Goal: Task Accomplishment & Management: Use online tool/utility

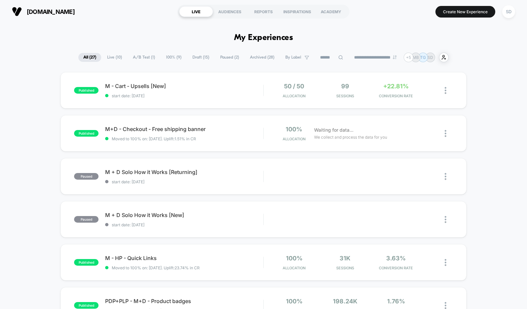
click at [138, 56] on span "A/B Test ( 1 )" at bounding box center [144, 57] width 32 height 9
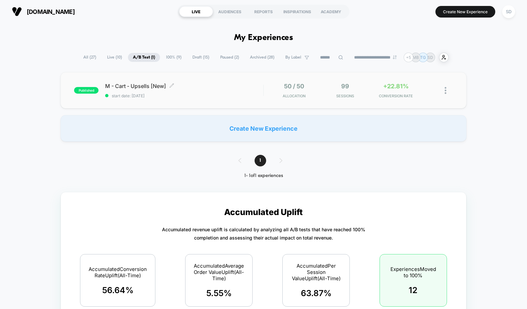
click at [120, 87] on span "M - Cart - Upsells [New] Click to edit experience details" at bounding box center [184, 86] width 158 height 7
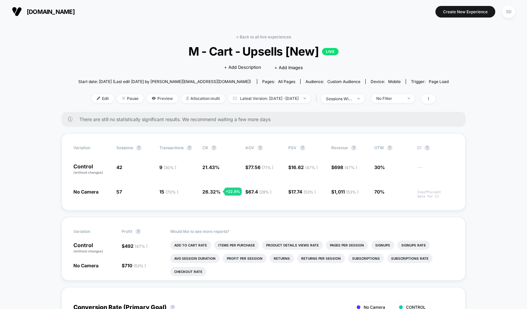
click at [45, 10] on span "[DOMAIN_NAME]" at bounding box center [51, 11] width 48 height 7
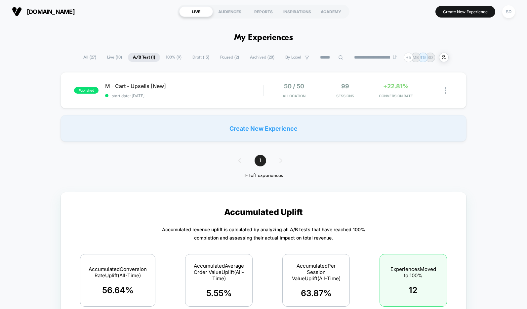
click at [198, 58] on span "Draft ( 15 )" at bounding box center [200, 57] width 27 height 9
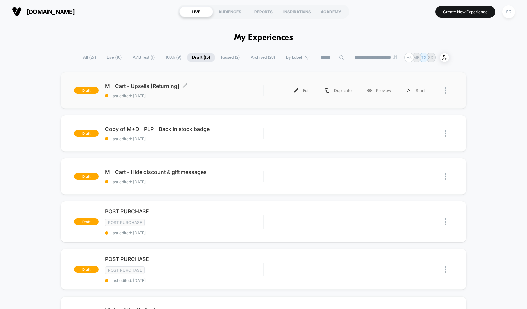
click at [152, 86] on span "M - Cart - Upsells [Returning] Click to edit experience details" at bounding box center [184, 86] width 158 height 7
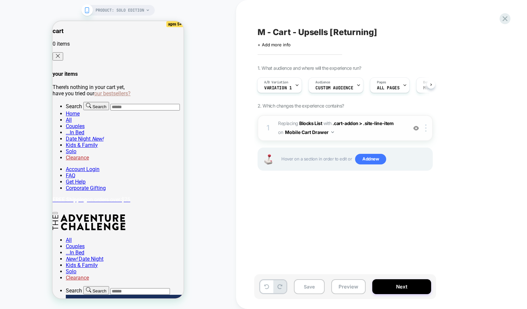
click at [384, 132] on span "#_loomi_addon_1749657673495_dup1757967275 Replacing Blocks List WITH .cart-addo…" at bounding box center [341, 128] width 126 height 18
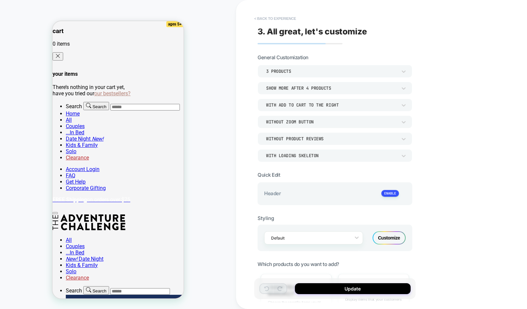
click at [264, 14] on button "< Back to experience" at bounding box center [275, 18] width 48 height 11
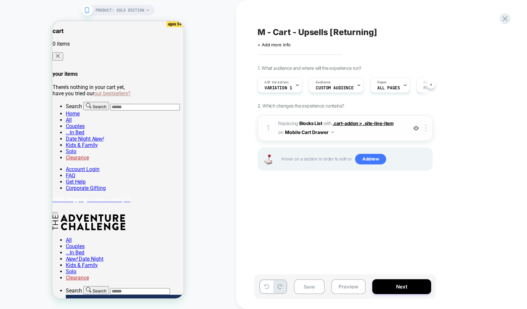
scroll to position [0, 0]
click at [349, 125] on span ".cart-addon > .site-line-item" at bounding box center [363, 123] width 61 height 6
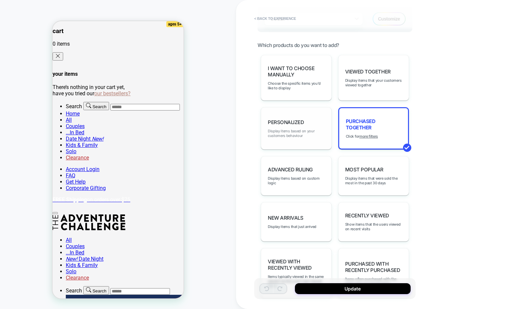
scroll to position [219, 0]
click at [295, 131] on span "Display items based on your customers behaviour" at bounding box center [296, 132] width 57 height 9
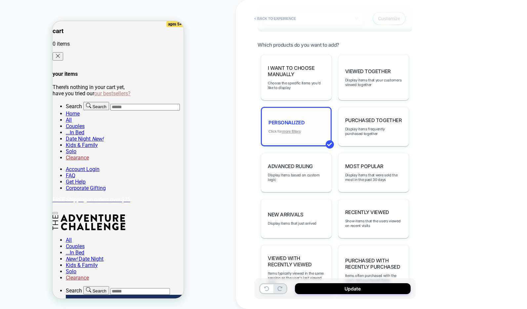
click at [294, 131] on u "more filters" at bounding box center [291, 131] width 19 height 5
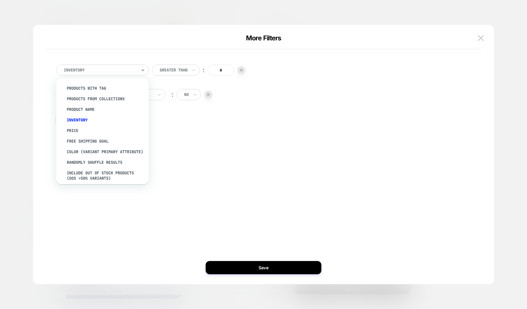
click at [145, 72] on div "Inventory" at bounding box center [102, 69] width 93 height 11
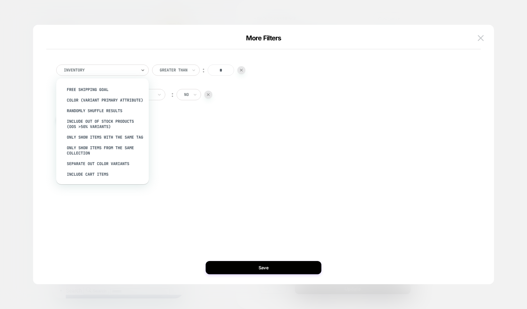
scroll to position [62, 0]
click at [480, 40] on img at bounding box center [481, 38] width 6 height 6
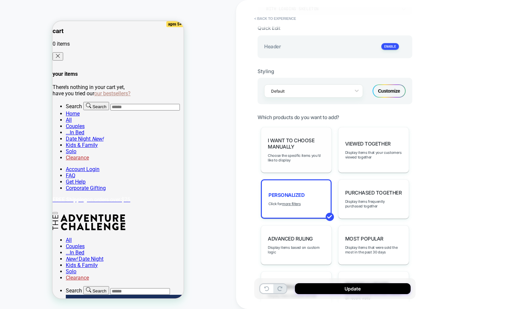
scroll to position [150, 0]
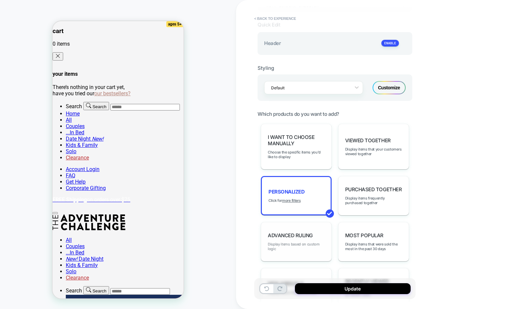
click at [284, 242] on span "Display items based on custom logic" at bounding box center [296, 246] width 57 height 9
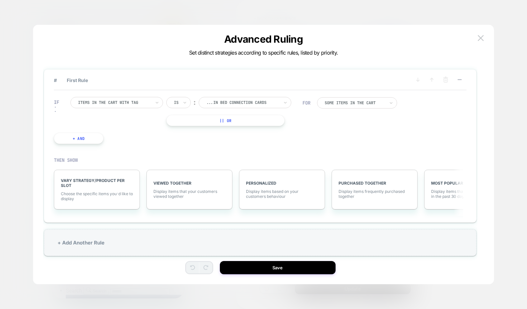
click at [138, 101] on div "Items in the cart with tag" at bounding box center [114, 102] width 73 height 5
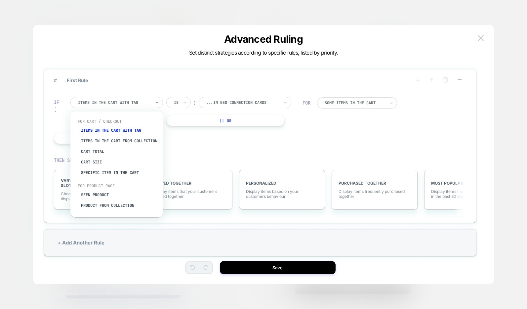
click at [285, 140] on div "IF option Items in the cart with tag focused, 1 of 8. 8 results available. Use …" at bounding box center [178, 120] width 255 height 67
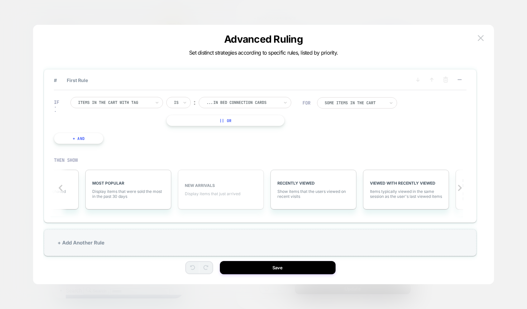
scroll to position [0, 375]
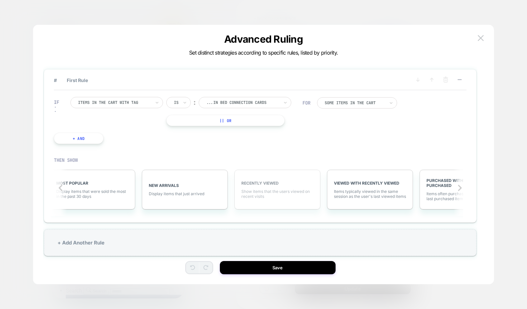
click at [274, 188] on div "RECENTLY VIEWED Show items that the users viewed on recent visits" at bounding box center [277, 190] width 86 height 40
click at [271, 195] on span "More Filters (2)" at bounding box center [271, 193] width 27 height 5
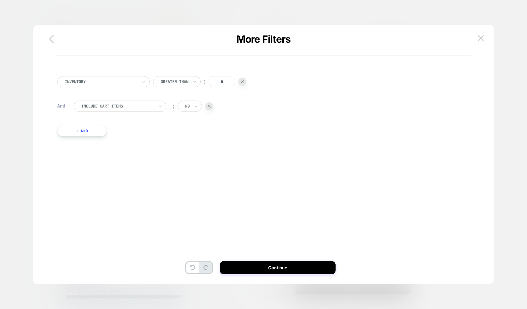
click at [51, 38] on icon "button" at bounding box center [51, 39] width 5 height 9
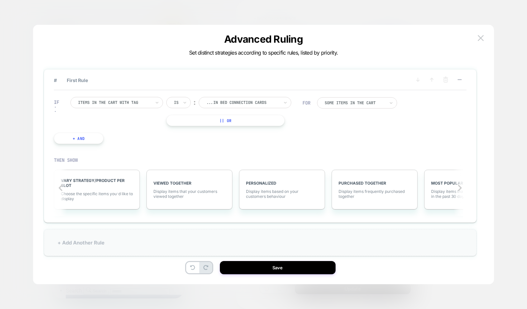
scroll to position [0, 427]
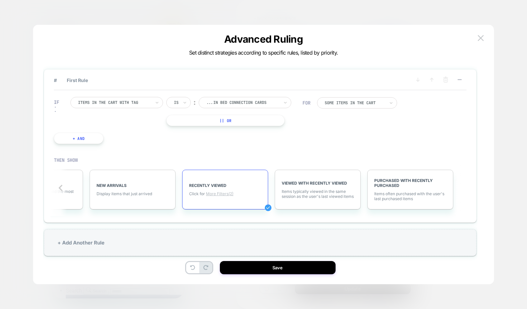
click at [220, 195] on span "More Filters (2)" at bounding box center [219, 193] width 27 height 5
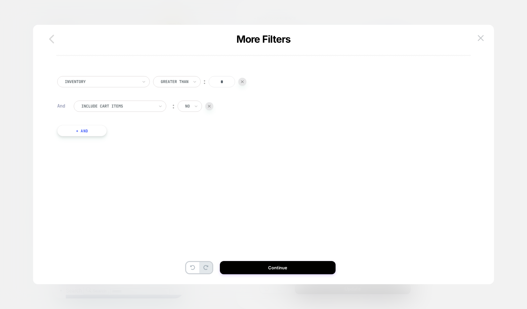
click at [52, 43] on icon "button" at bounding box center [51, 38] width 13 height 13
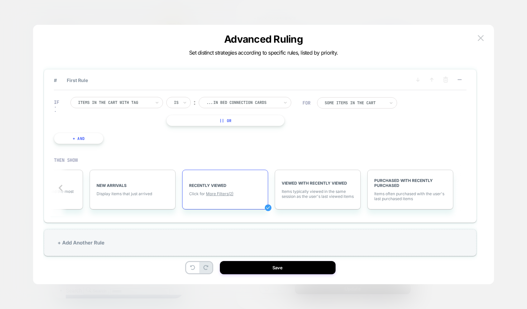
click at [204, 176] on div "RECENTLY VIEWED Click for More Filters (2)" at bounding box center [225, 190] width 86 height 40
click at [284, 105] on icon at bounding box center [285, 102] width 5 height 7
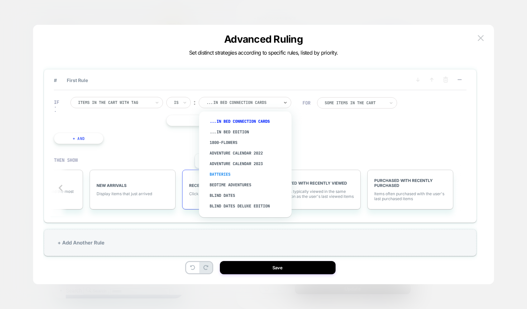
scroll to position [205, 0]
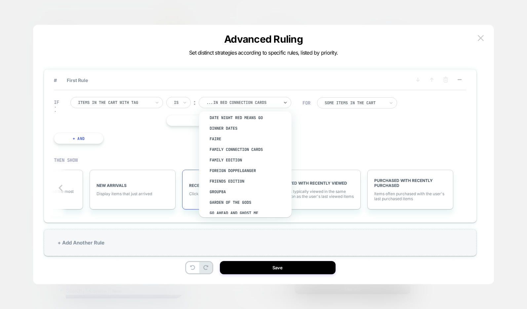
click at [366, 135] on div "IF Items in the cart with tag Is ︰ option Family Edition focused, 24 of 74. 74 …" at bounding box center [260, 120] width 413 height 60
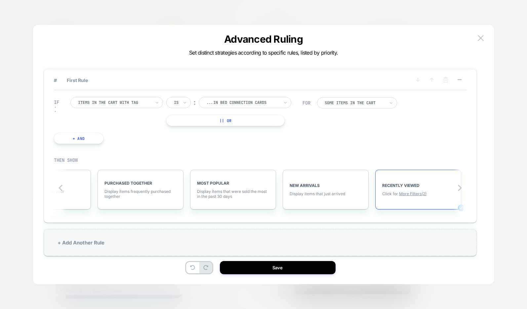
scroll to position [0, 0]
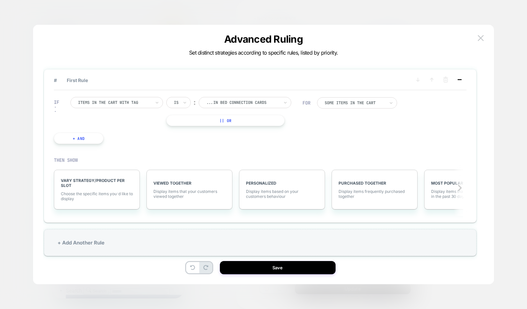
click at [460, 81] on icon at bounding box center [459, 79] width 7 height 7
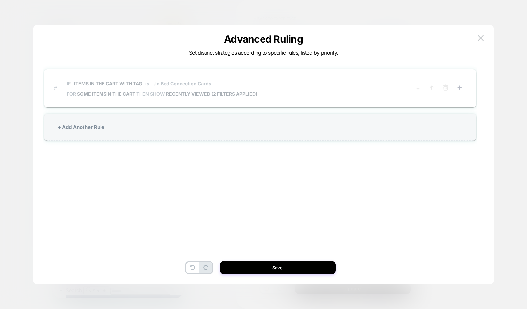
click at [445, 86] on icon at bounding box center [445, 87] width 7 height 7
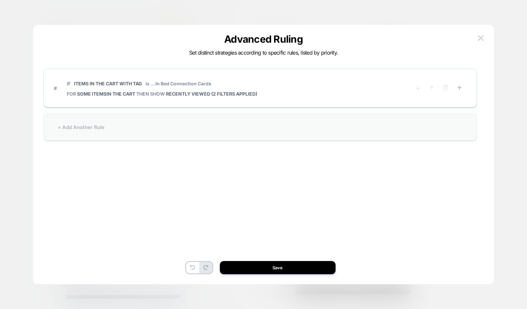
click at [135, 121] on div "+ Add Another Rule" at bounding box center [260, 127] width 432 height 27
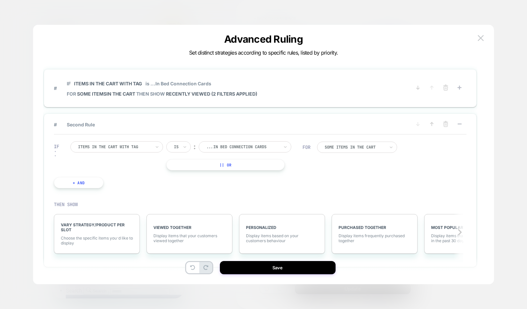
scroll to position [20, 0]
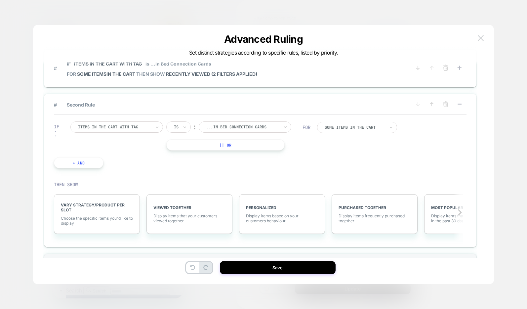
click at [482, 36] on img at bounding box center [481, 38] width 6 height 6
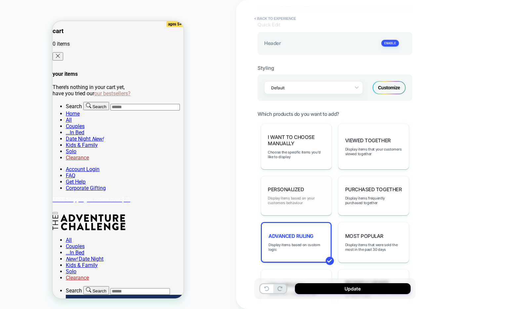
click at [296, 199] on span "Display items based on your customers behaviour" at bounding box center [296, 200] width 57 height 9
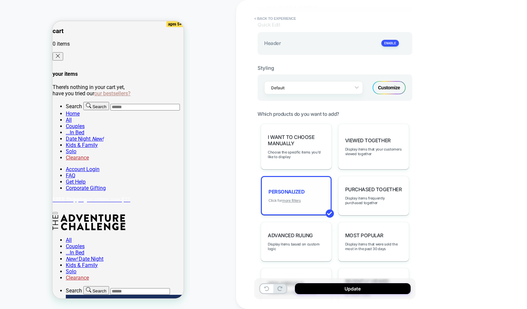
click at [286, 201] on u "more filters" at bounding box center [291, 200] width 19 height 5
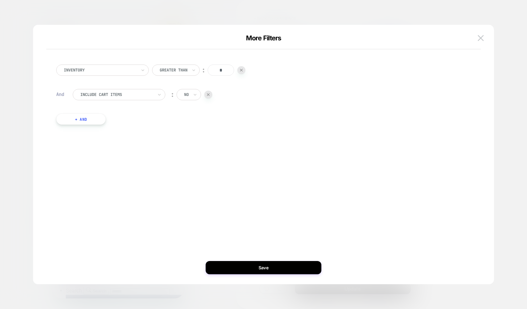
click at [128, 95] on div at bounding box center [116, 95] width 73 height 6
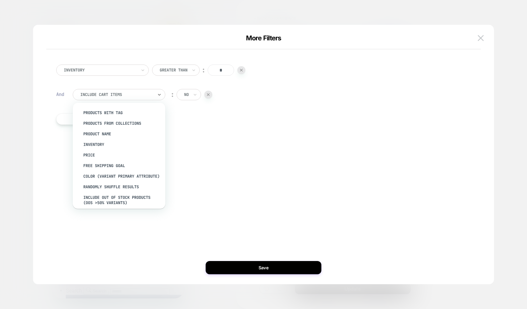
drag, startPoint x: 230, startPoint y: 175, endPoint x: 218, endPoint y: 161, distance: 18.5
click at [230, 175] on div "Inventory Greater Than ︰ * And option products from collections focused, 2 of 1…" at bounding box center [260, 154] width 441 height 233
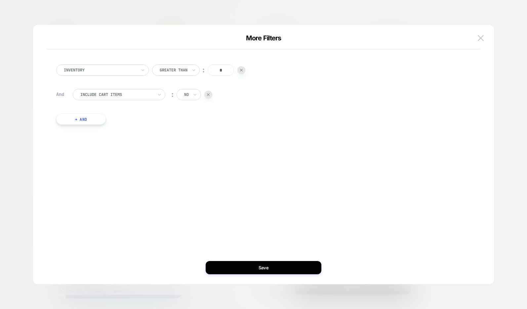
click at [139, 97] on div at bounding box center [116, 95] width 73 height 6
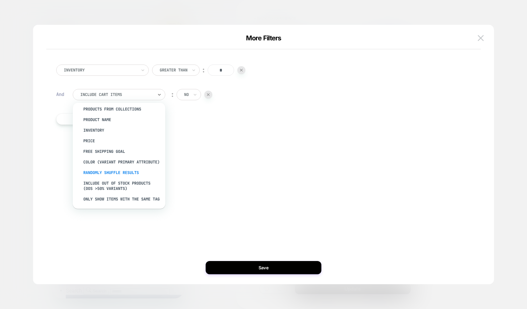
scroll to position [10, 0]
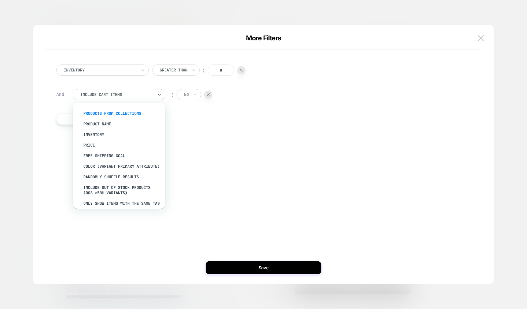
click at [112, 113] on div "products from collections" at bounding box center [122, 113] width 86 height 11
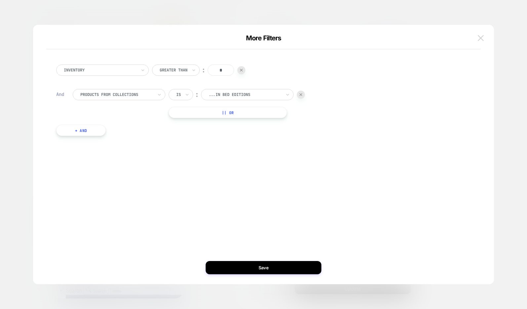
click at [484, 38] on button at bounding box center [481, 38] width 10 height 10
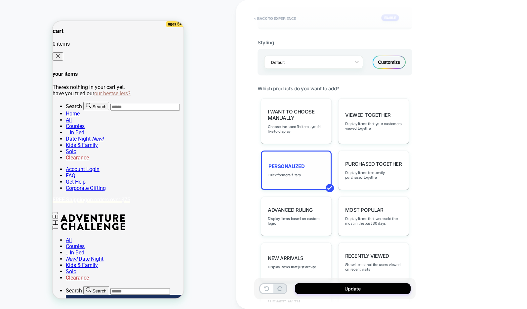
scroll to position [247, 0]
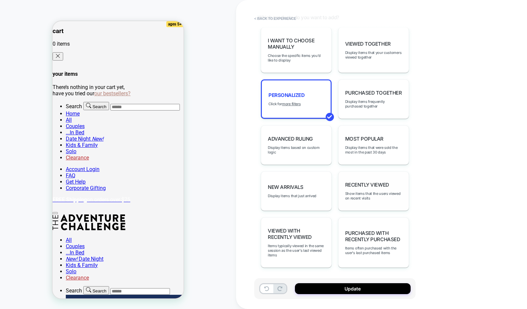
click at [361, 184] on span "Recently Viewed" at bounding box center [367, 184] width 44 height 6
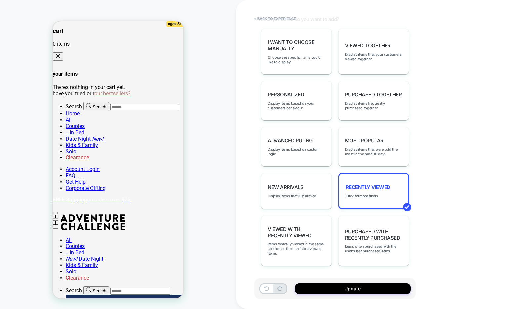
scroll to position [244, 0]
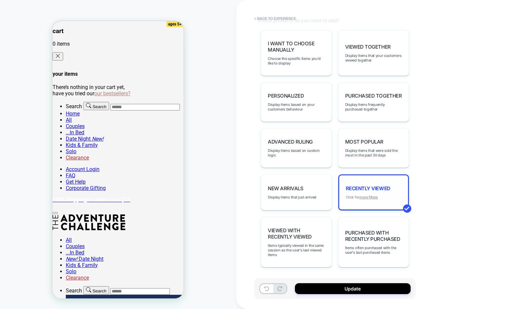
click at [368, 197] on u "more filters" at bounding box center [368, 197] width 19 height 5
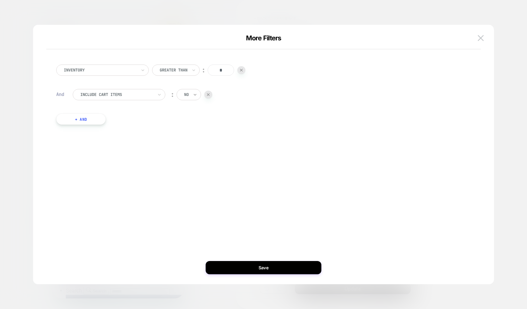
click at [194, 95] on icon at bounding box center [195, 94] width 5 height 7
click at [203, 116] on div "no" at bounding box center [204, 112] width 43 height 11
click at [77, 124] on button "+ And" at bounding box center [81, 118] width 50 height 11
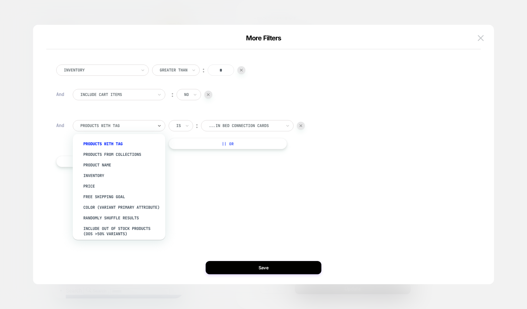
click at [155, 125] on div "products with tag" at bounding box center [119, 125] width 93 height 11
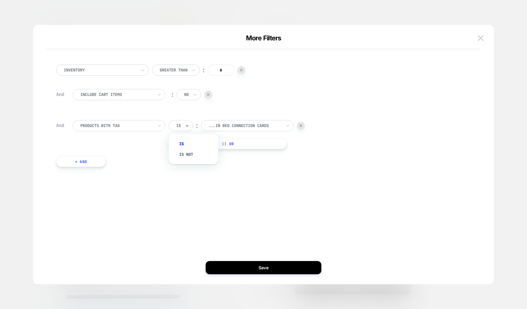
click at [182, 129] on div "Is" at bounding box center [181, 125] width 24 height 11
click at [189, 158] on div "Is not" at bounding box center [196, 154] width 43 height 11
click at [254, 124] on div "...In Bed Connection Cards" at bounding box center [254, 125] width 73 height 5
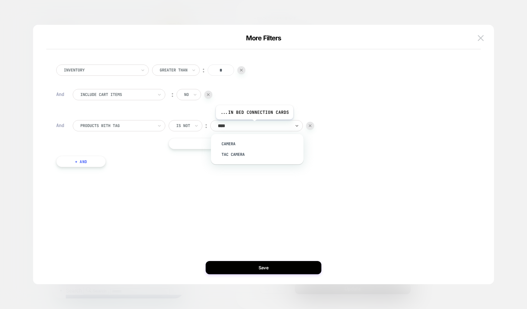
type input "*****"
click at [243, 153] on div "TAC Camera" at bounding box center [261, 154] width 86 height 11
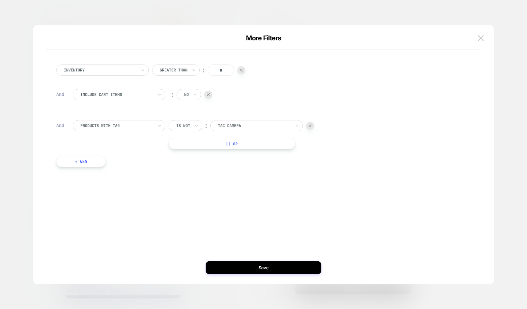
click at [146, 123] on div at bounding box center [116, 126] width 73 height 6
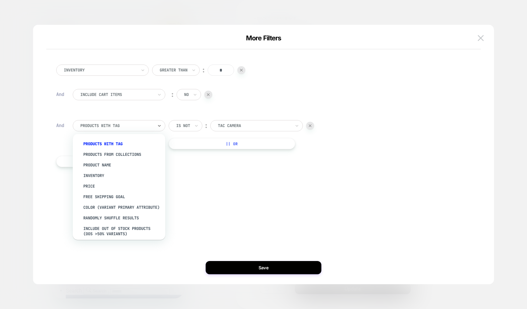
click at [258, 127] on div at bounding box center [254, 126] width 73 height 6
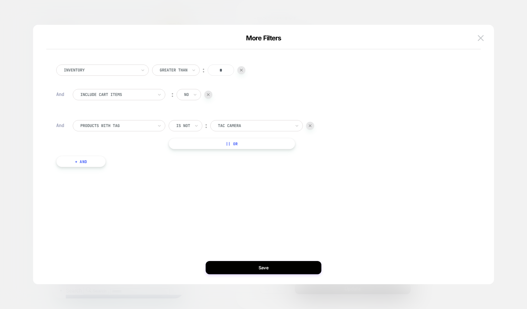
click at [313, 126] on div at bounding box center [310, 126] width 8 height 8
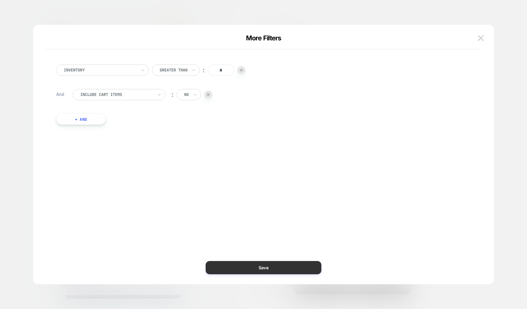
click at [257, 266] on button "Save" at bounding box center [264, 267] width 116 height 13
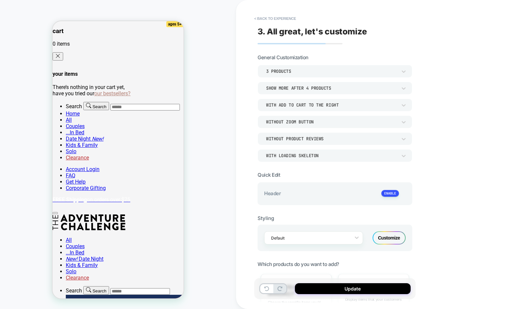
scroll to position [0, 0]
click at [403, 72] on icon at bounding box center [404, 71] width 4 height 2
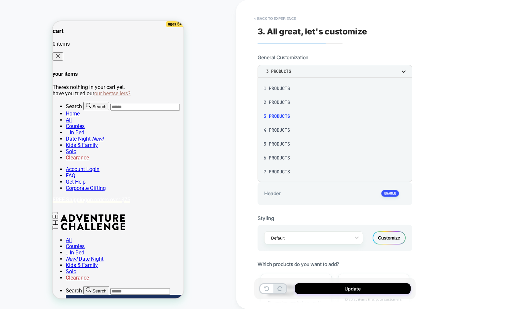
click at [403, 72] on div at bounding box center [263, 154] width 527 height 309
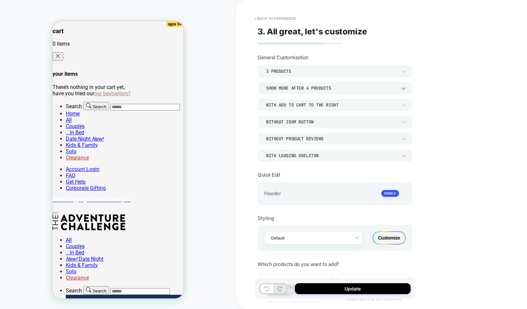
click at [405, 89] on icon at bounding box center [403, 88] width 7 height 7
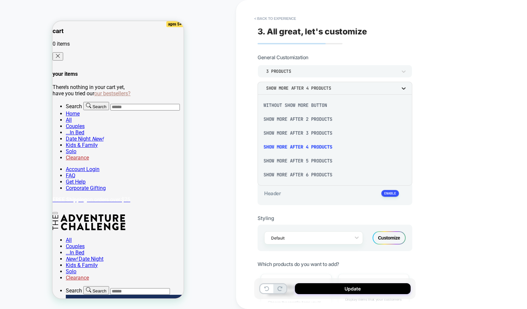
click at [405, 89] on div at bounding box center [263, 154] width 527 height 309
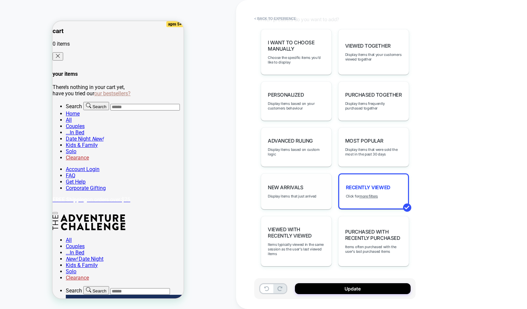
scroll to position [244, 0]
click at [287, 135] on div "Advanced Ruling Display items based on custom logic" at bounding box center [296, 147] width 71 height 39
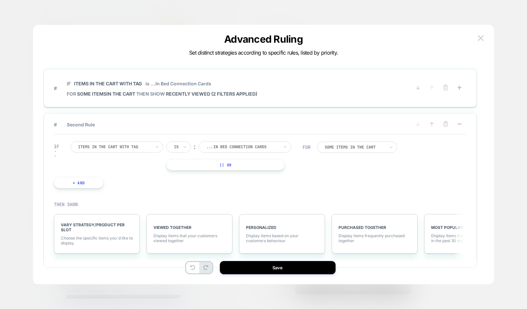
scroll to position [0, 0]
click at [478, 38] on img at bounding box center [481, 38] width 6 height 6
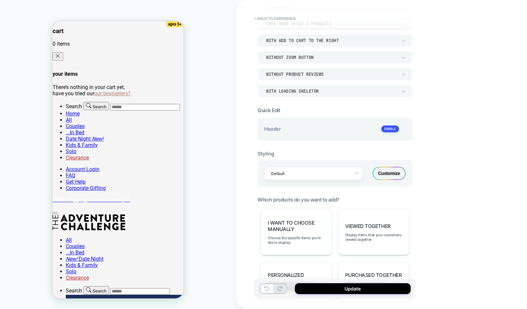
scroll to position [97, 0]
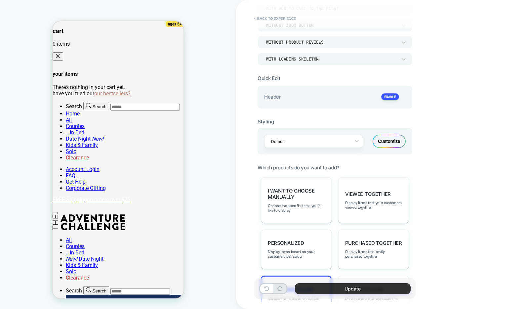
click at [347, 287] on button "Update" at bounding box center [353, 288] width 116 height 11
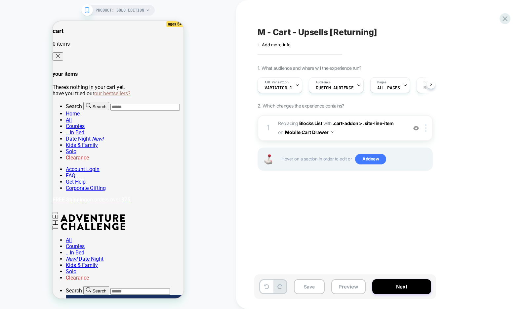
scroll to position [0, 0]
click at [419, 128] on div at bounding box center [416, 127] width 11 height 7
click at [367, 124] on span ".cart-addon > .site-line-item" at bounding box center [363, 123] width 61 height 6
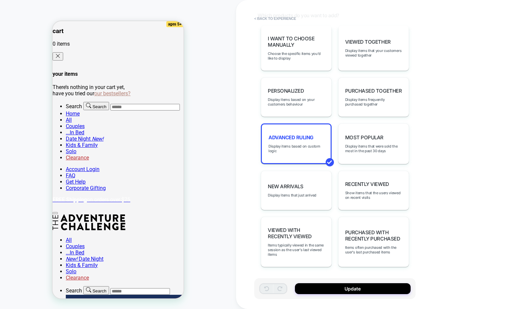
scroll to position [248, 0]
click at [298, 143] on div "Advanced Ruling Display items based on custom logic" at bounding box center [296, 144] width 71 height 41
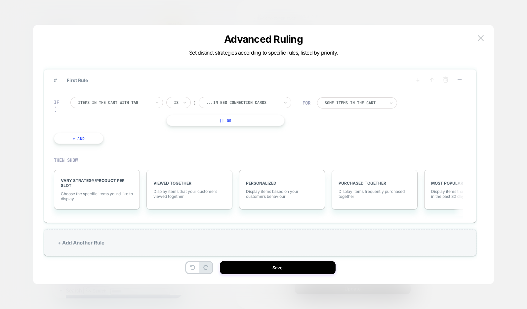
click at [153, 102] on div "Items in the cart with tag" at bounding box center [116, 102] width 93 height 11
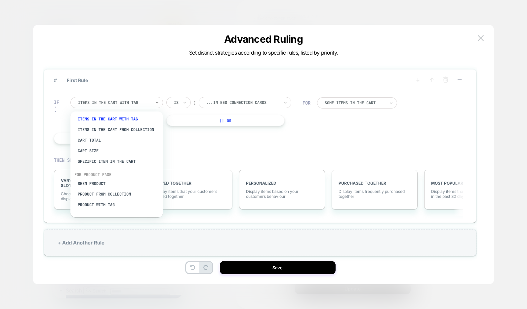
scroll to position [0, 3]
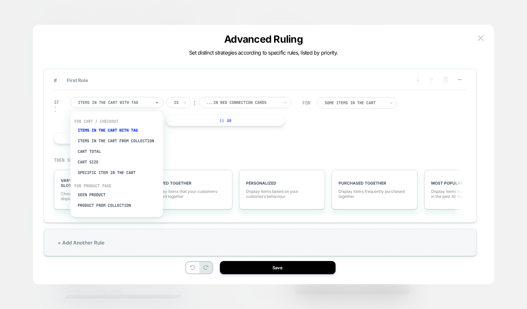
click at [239, 150] on div "IF option Cart Total focused, 3 of 8. 8 results available. Use Up and Down to c…" at bounding box center [178, 120] width 255 height 67
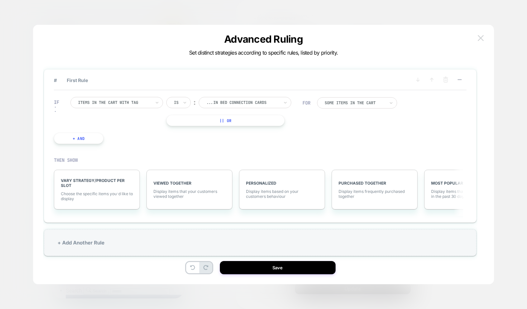
click at [477, 33] on button at bounding box center [481, 38] width 10 height 10
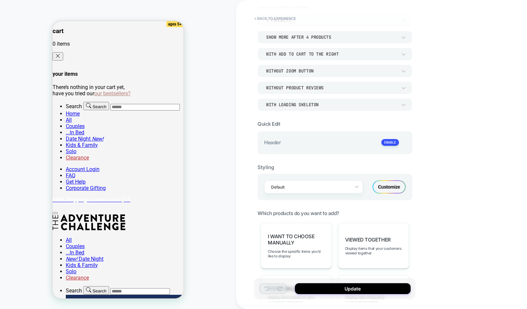
scroll to position [10, 0]
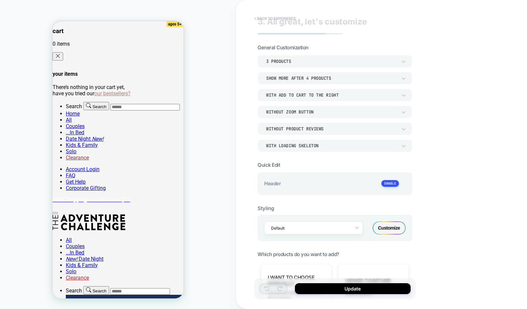
click at [267, 20] on button "< Back to experience" at bounding box center [275, 18] width 48 height 11
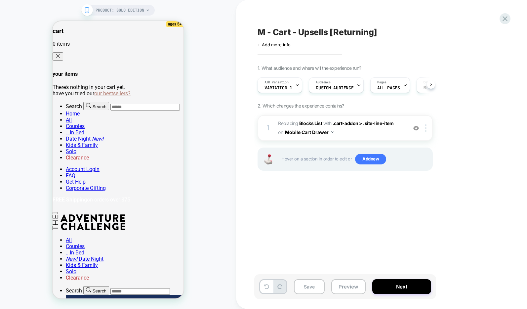
scroll to position [0, 0]
click at [507, 14] on div at bounding box center [505, 19] width 14 height 14
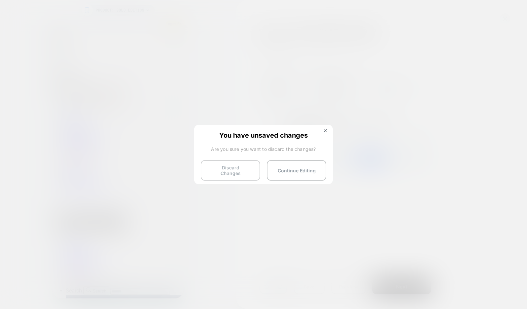
click at [225, 167] on button "Discard Changes" at bounding box center [231, 170] width 60 height 20
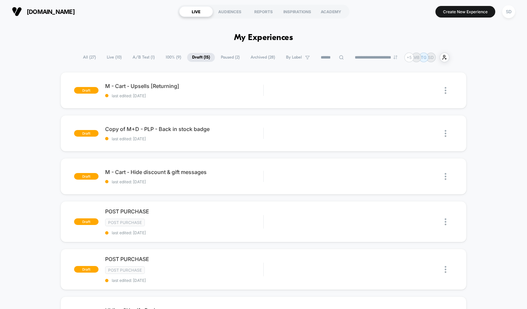
click at [137, 57] on span "A/B Test ( 1 )" at bounding box center [144, 57] width 32 height 9
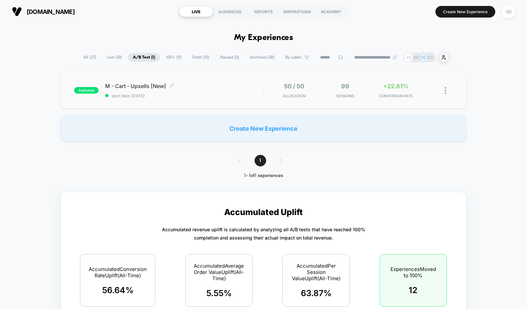
click at [133, 85] on span "M - Cart - Upsells [New] Click to edit experience details" at bounding box center [184, 86] width 158 height 7
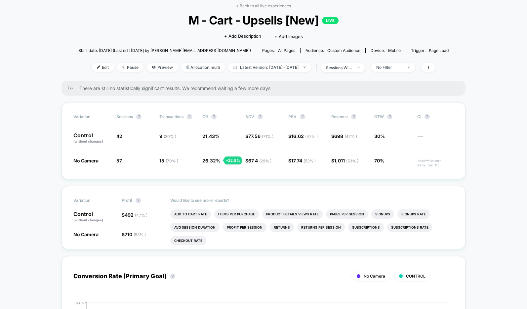
scroll to position [36, 0]
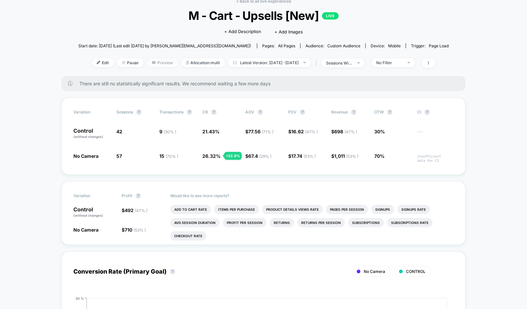
click at [154, 66] on span "Preview" at bounding box center [162, 62] width 31 height 9
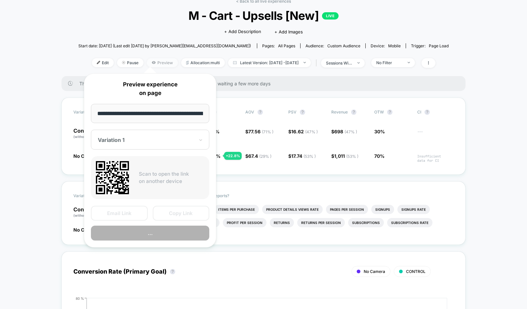
scroll to position [0, 60]
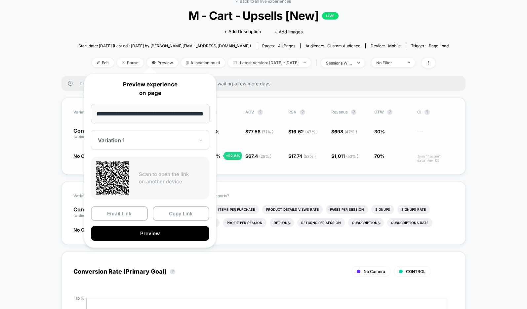
click at [457, 124] on div "Variation Sessions ? Transactions ? CR ? AOV ? PSV ? Revenue ? OTW ? CI ? Contr…" at bounding box center [263, 136] width 404 height 77
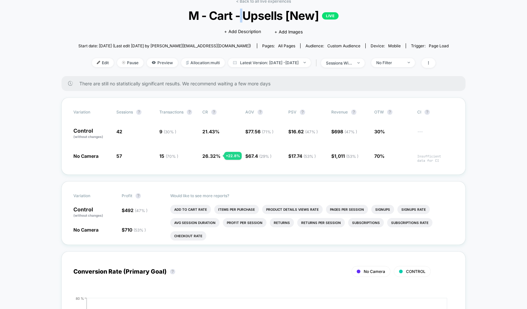
click at [241, 14] on span "M - Cart - Upsells [New] LIVE" at bounding box center [263, 16] width 333 height 14
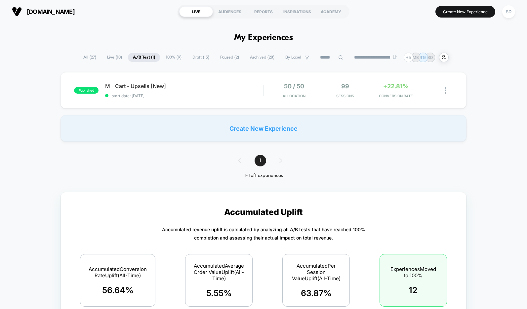
click at [193, 58] on span "Draft ( 15 )" at bounding box center [200, 57] width 27 height 9
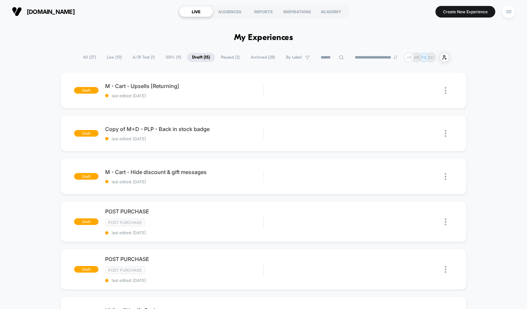
click at [139, 55] on span "A/B Test ( 1 )" at bounding box center [144, 57] width 32 height 9
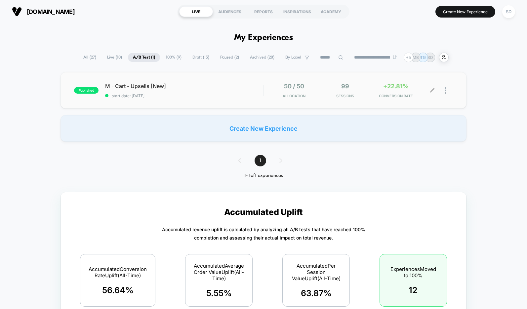
click at [446, 88] on div at bounding box center [449, 91] width 8 height 16
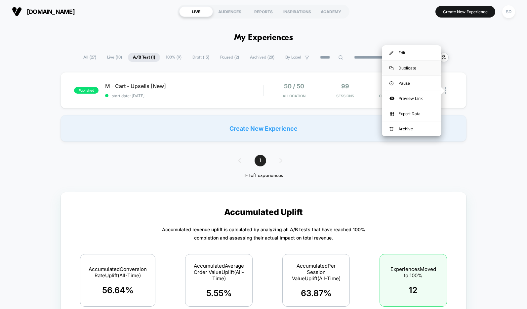
click at [412, 68] on div "Duplicate" at bounding box center [412, 67] width 60 height 15
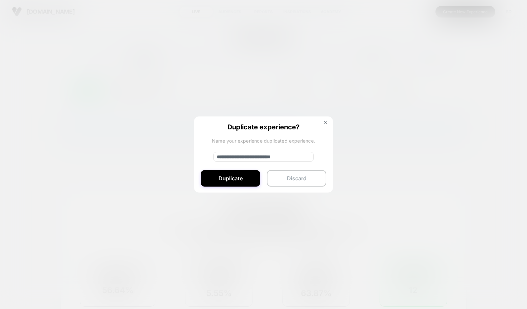
drag, startPoint x: 293, startPoint y: 156, endPoint x: 446, endPoint y: 177, distance: 154.7
click at [446, 98] on div "**********" at bounding box center [449, 91] width 8 height 16
type input "**********"
click at [236, 178] on button "Duplicate" at bounding box center [231, 178] width 60 height 17
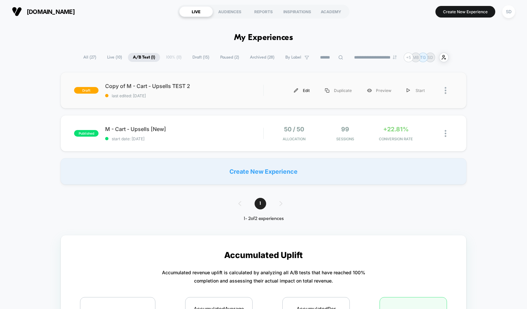
click at [308, 90] on div "Edit" at bounding box center [301, 90] width 31 height 15
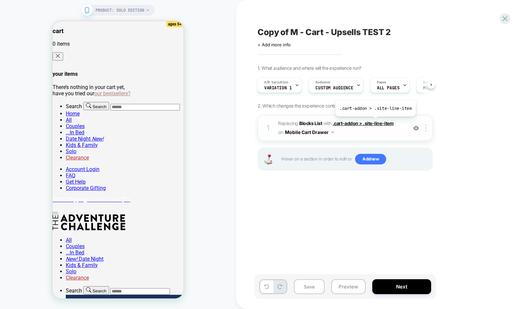
click at [375, 121] on span ".cart-addon > .site-line-item" at bounding box center [363, 123] width 61 height 6
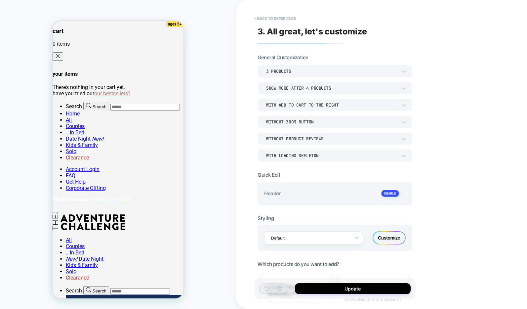
click at [390, 94] on div "Show more after 4 Products" at bounding box center [335, 88] width 155 height 13
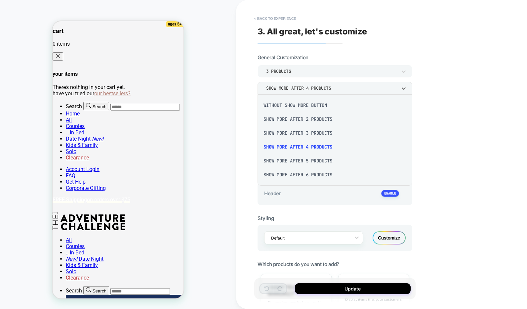
click at [390, 94] on div at bounding box center [263, 154] width 527 height 309
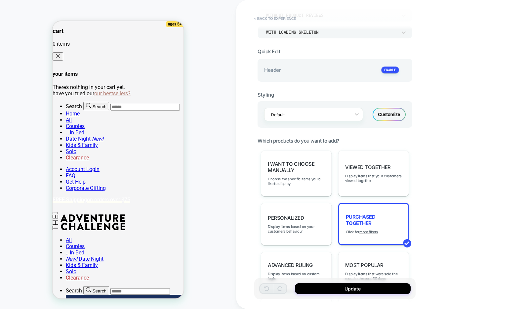
scroll to position [125, 0]
click at [349, 215] on span "Purchased Together" at bounding box center [374, 218] width 56 height 13
click at [372, 221] on span "Purchased Together" at bounding box center [374, 218] width 56 height 13
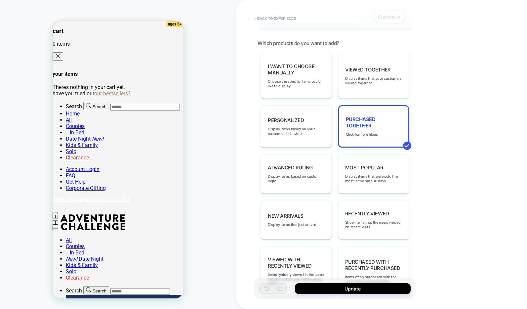
scroll to position [220, 0]
click at [369, 135] on u "more filters" at bounding box center [368, 135] width 19 height 5
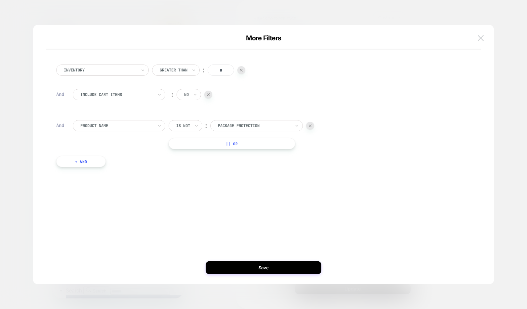
click at [485, 36] on button at bounding box center [481, 38] width 10 height 10
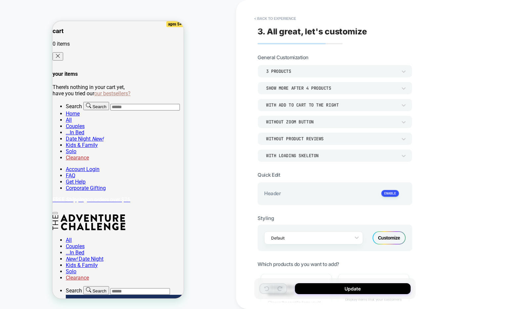
scroll to position [0, 0]
click at [276, 19] on button "< Back to experience" at bounding box center [275, 18] width 48 height 11
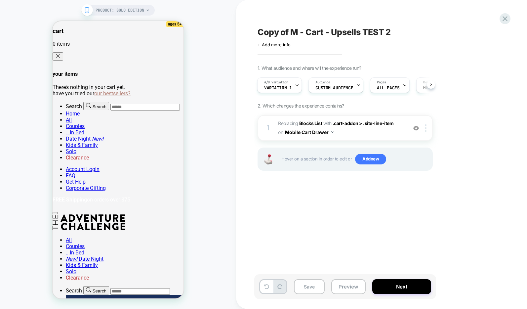
scroll to position [0, 1]
click at [504, 14] on div at bounding box center [505, 19] width 14 height 14
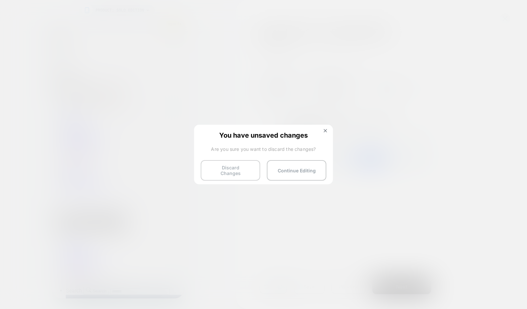
click at [248, 167] on button "Discard Changes" at bounding box center [231, 170] width 60 height 20
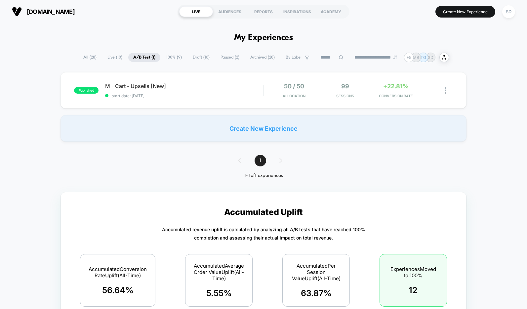
click at [170, 56] on span "100% ( 9 )" at bounding box center [173, 57] width 25 height 9
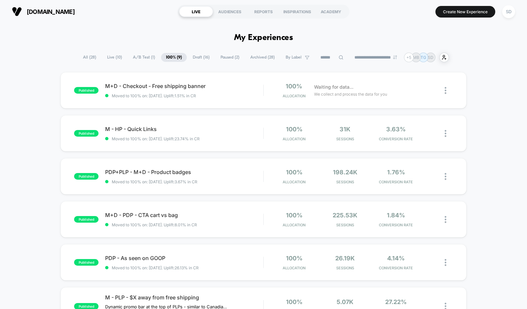
click at [192, 56] on span "Draft ( 16 )" at bounding box center [201, 57] width 27 height 9
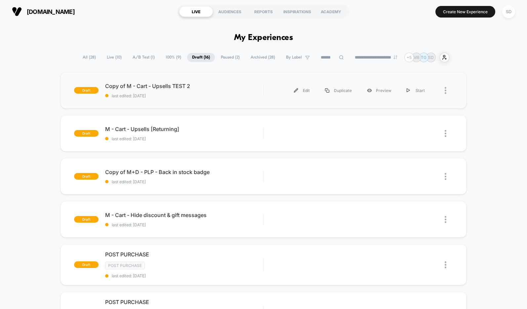
click at [442, 84] on div at bounding box center [442, 90] width 20 height 15
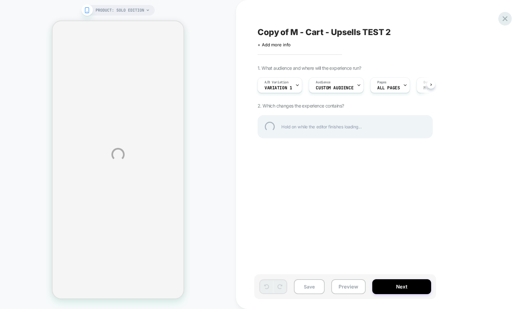
click at [507, 20] on div at bounding box center [505, 19] width 14 height 14
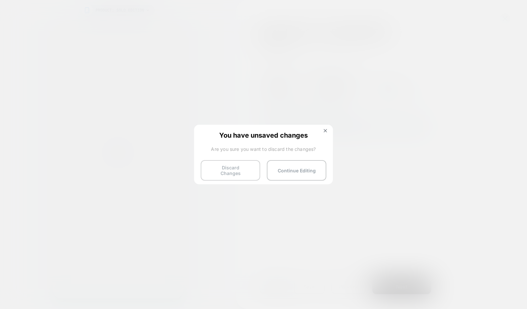
click at [236, 173] on button "Discard Changes" at bounding box center [231, 170] width 60 height 20
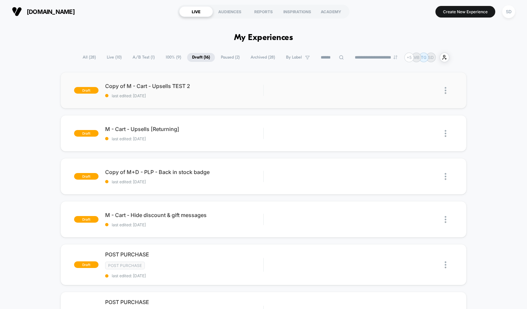
click at [448, 95] on div at bounding box center [449, 90] width 8 height 15
click at [400, 122] on div "Delete" at bounding box center [412, 121] width 60 height 15
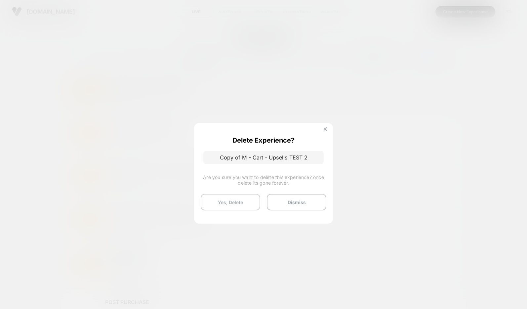
click at [223, 202] on button "Yes, Delete" at bounding box center [231, 202] width 60 height 17
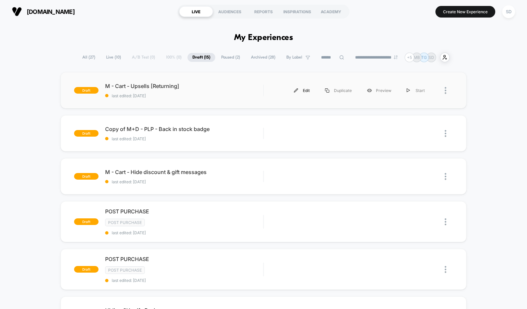
click at [311, 91] on div "Edit" at bounding box center [301, 90] width 31 height 15
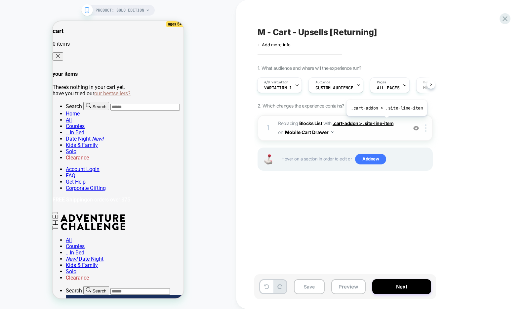
click at [386, 121] on span ".cart-addon > .site-line-item" at bounding box center [363, 123] width 61 height 6
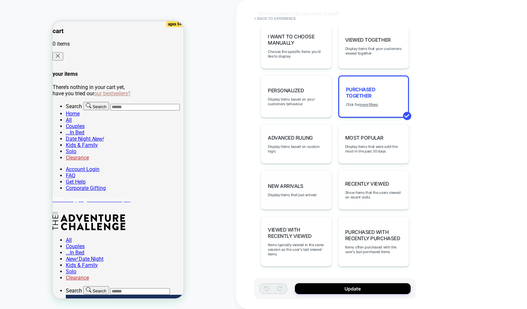
scroll to position [250, 0]
click at [361, 179] on div "Recently Viewed Show items that the users viewed on recent visits" at bounding box center [373, 190] width 71 height 39
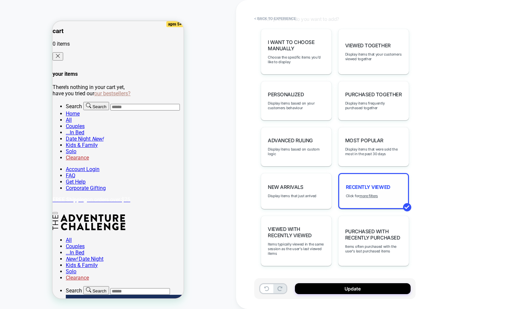
scroll to position [244, 0]
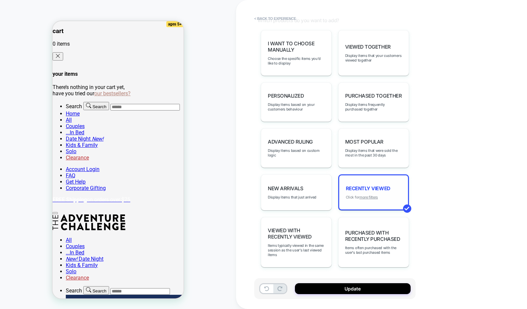
click at [374, 196] on u "more filters" at bounding box center [368, 197] width 19 height 5
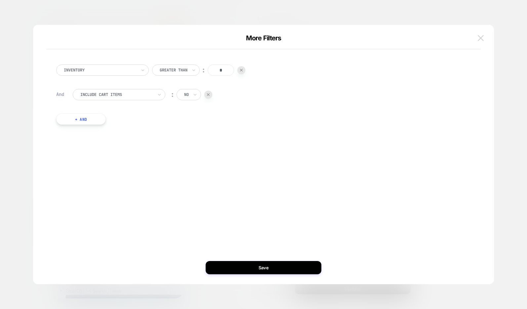
click at [482, 34] on button at bounding box center [481, 38] width 10 height 10
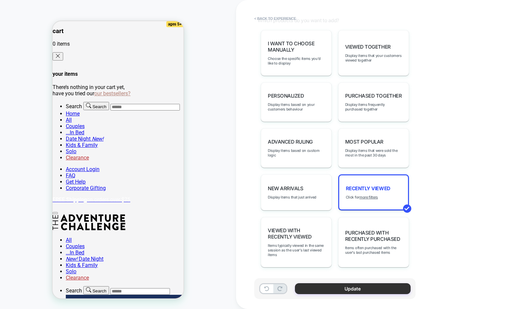
click at [331, 286] on button "Update" at bounding box center [353, 288] width 116 height 11
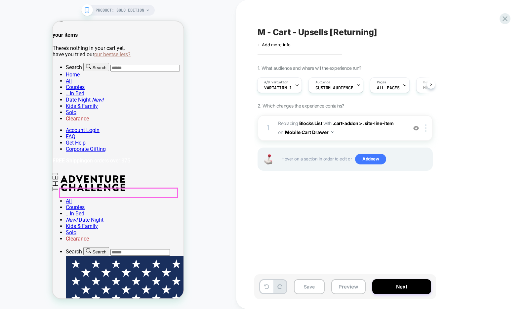
scroll to position [160, 0]
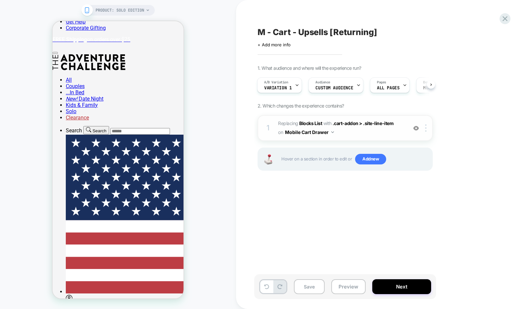
click at [416, 128] on img at bounding box center [416, 128] width 6 height 6
click at [301, 213] on div "M - Cart - Upsells [Returning] Click to edit experience details + Add more info…" at bounding box center [378, 155] width 248 height 296
click at [418, 128] on img at bounding box center [416, 128] width 6 height 6
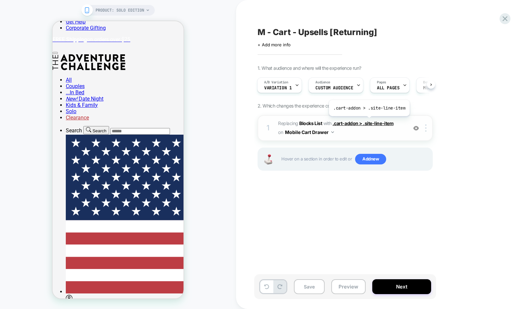
click at [368, 122] on span ".cart-addon > .site-line-item" at bounding box center [363, 123] width 61 height 6
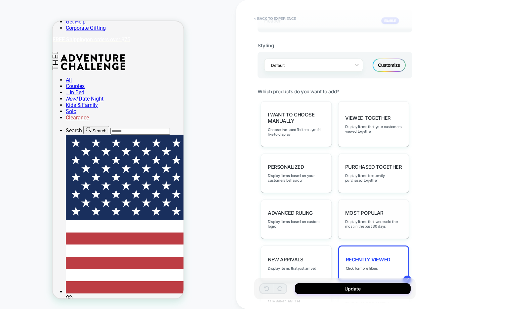
scroll to position [236, 0]
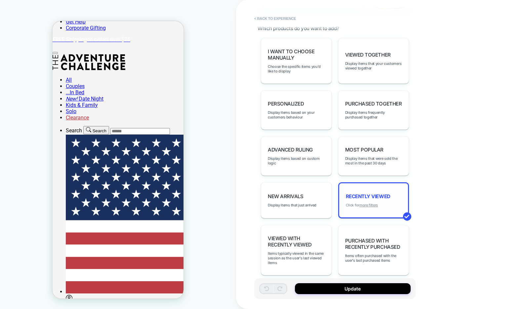
click at [373, 204] on u "more filters" at bounding box center [368, 205] width 19 height 5
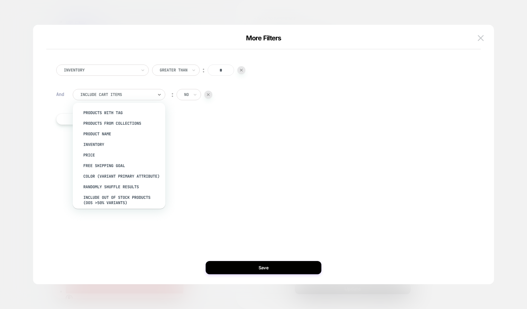
click at [156, 92] on div "Include Cart Items" at bounding box center [119, 94] width 93 height 11
click at [249, 151] on div "Inventory Greater Than ︰ * And option products with tag focused, 1 of 11. 11 re…" at bounding box center [260, 154] width 441 height 233
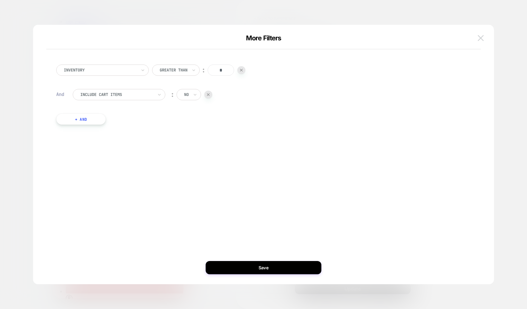
click at [484, 34] on button at bounding box center [481, 38] width 10 height 10
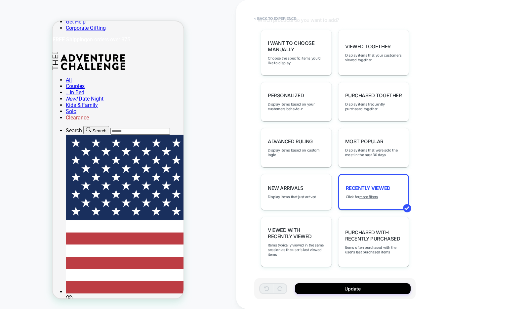
scroll to position [244, 0]
click at [283, 106] on span "Display items based on your customers behaviour" at bounding box center [296, 106] width 57 height 9
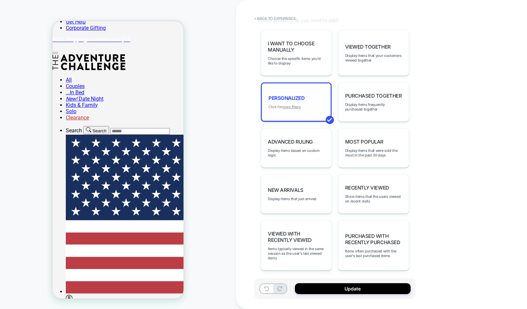
click at [290, 107] on u "more filters" at bounding box center [291, 106] width 19 height 5
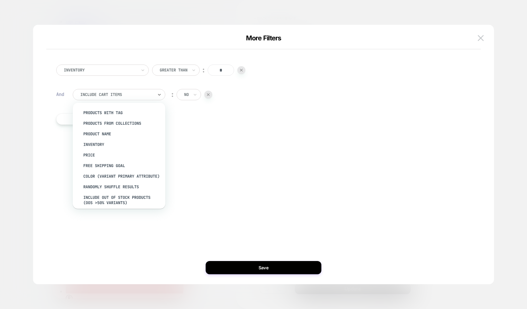
click at [136, 98] on div "Include Cart Items" at bounding box center [117, 94] width 74 height 7
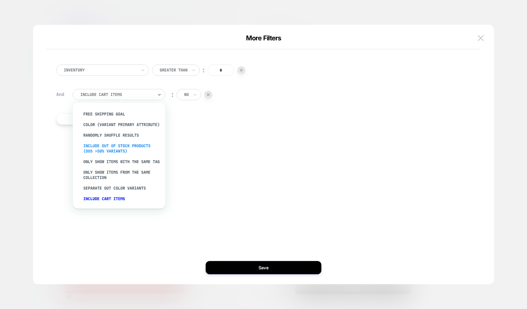
scroll to position [62, 0]
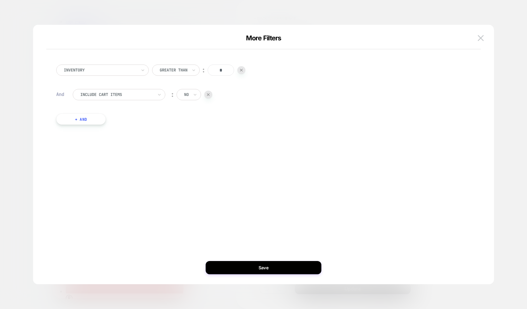
click at [265, 138] on div "Inventory Greater Than ︰ * And Include Cart Items ︰ no + And" at bounding box center [260, 97] width 434 height 93
click at [79, 116] on button "+ And" at bounding box center [81, 118] width 50 height 11
click at [165, 124] on div "products with tag Is ︰ ...In Bed Connection Cards ...IN BED CONNECTION CARDS ||…" at bounding box center [268, 134] width 391 height 29
click at [153, 125] on div "products with tag" at bounding box center [119, 125] width 93 height 11
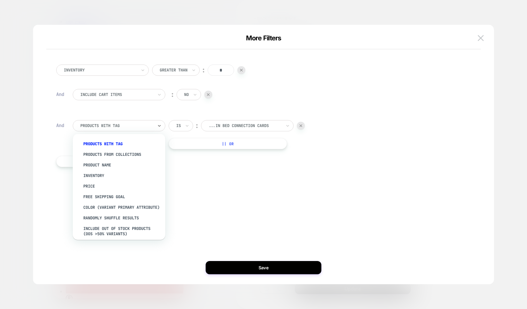
click at [461, 91] on div "Include Cart Items ︰ no" at bounding box center [268, 98] width 391 height 18
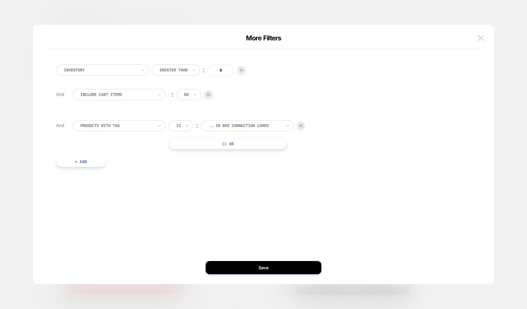
click at [478, 39] on img at bounding box center [481, 38] width 6 height 6
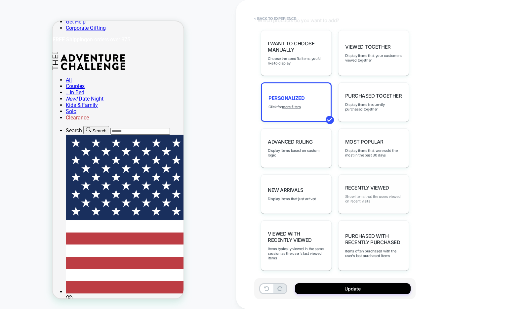
click at [378, 194] on span "Show items that the users viewed on recent visits" at bounding box center [373, 198] width 57 height 9
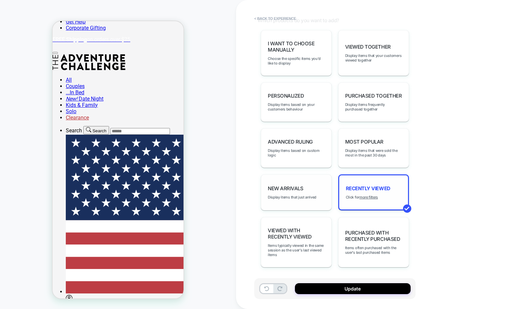
scroll to position [242, 0]
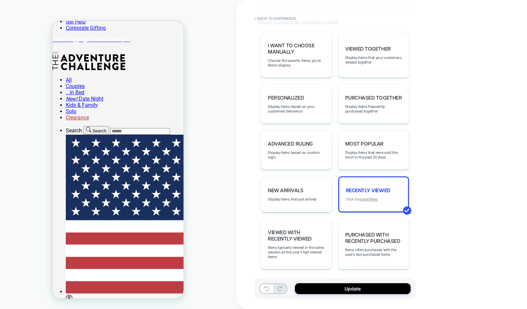
click at [368, 197] on u "more filters" at bounding box center [368, 199] width 19 height 5
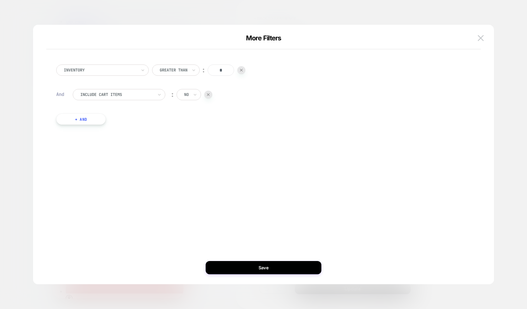
click at [151, 97] on div at bounding box center [116, 95] width 73 height 6
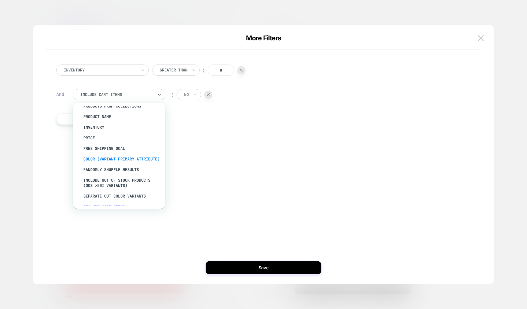
scroll to position [18, 0]
click at [259, 159] on div "Inventory Greater Than ︰ * And option Randomly Shuffle Results focused, 8 of 11…" at bounding box center [260, 154] width 441 height 233
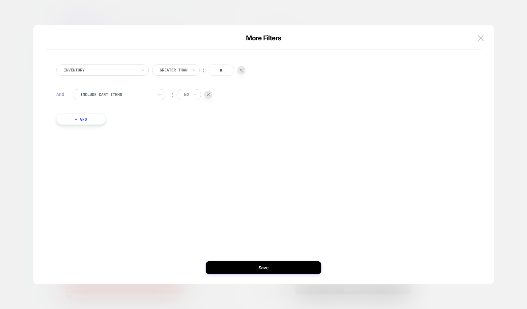
click at [82, 120] on button "+ And" at bounding box center [81, 118] width 50 height 11
click at [100, 122] on div "products with tag" at bounding box center [119, 125] width 93 height 11
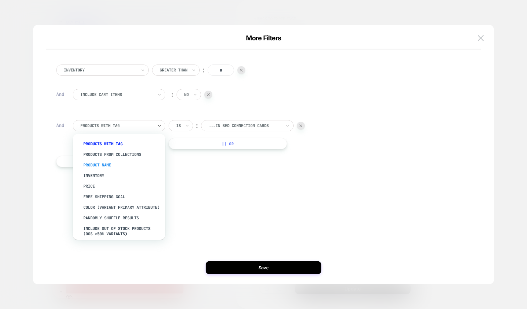
click at [98, 164] on div "Product Name" at bounding box center [122, 165] width 86 height 11
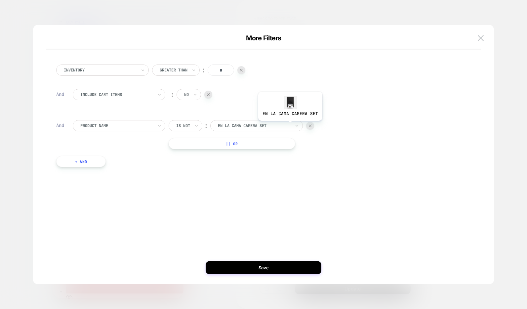
click at [292, 125] on div "en la cama camera set" at bounding box center [256, 125] width 93 height 11
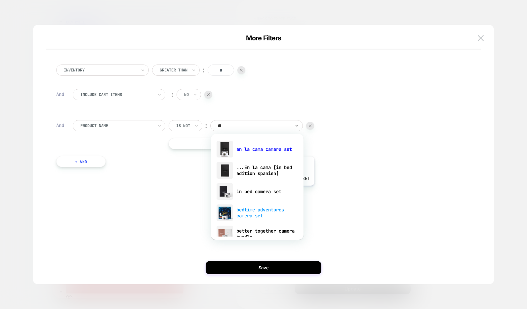
type input "*"
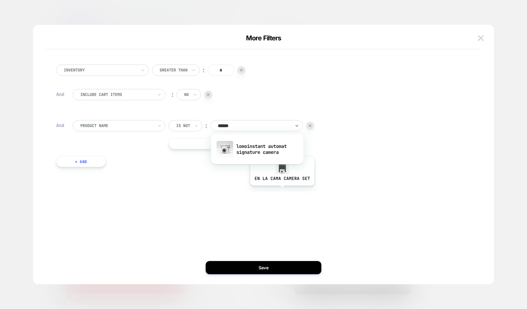
type input "*******"
click at [255, 154] on div "lomoinstant automat signature camera" at bounding box center [257, 149] width 86 height 21
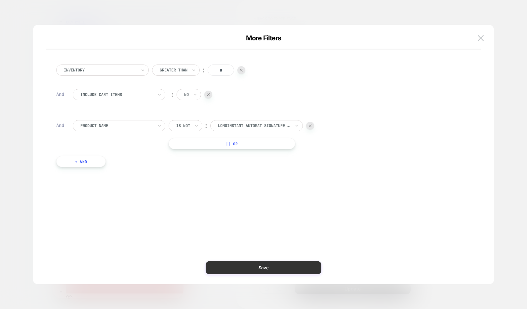
click at [264, 266] on button "Save" at bounding box center [264, 267] width 116 height 13
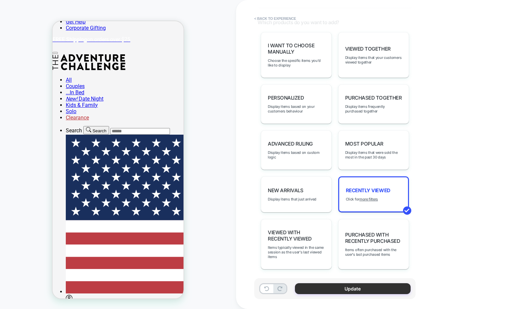
click at [376, 292] on button "Update" at bounding box center [353, 288] width 116 height 11
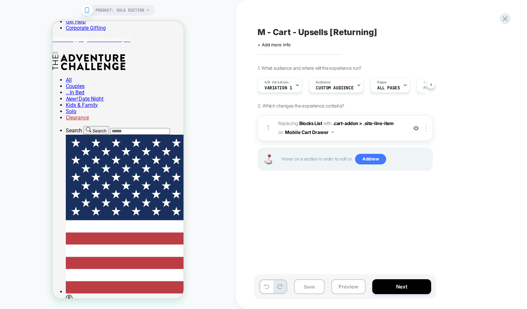
scroll to position [0, 0]
click at [400, 284] on button "Next" at bounding box center [401, 286] width 59 height 15
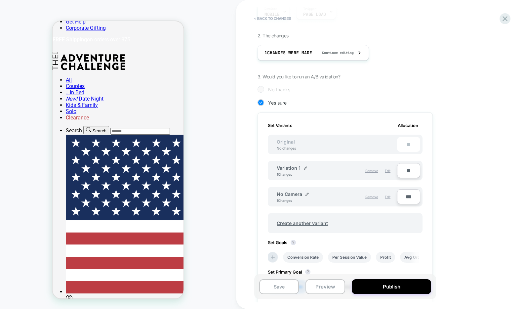
scroll to position [117, 0]
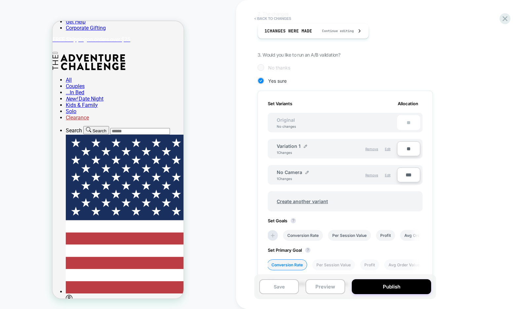
click at [408, 124] on div "**" at bounding box center [408, 122] width 23 height 15
click at [408, 122] on div "**" at bounding box center [408, 122] width 23 height 15
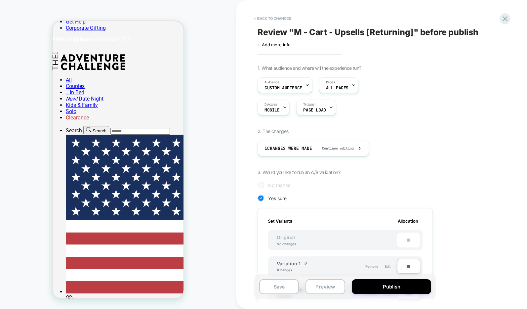
scroll to position [0, 0]
click at [272, 18] on button "< Back to changes" at bounding box center [273, 18] width 44 height 11
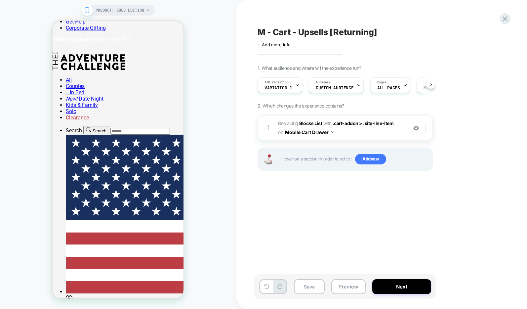
scroll to position [0, 0]
click at [400, 258] on div "M - Cart - Upsells [Returning] Click to edit experience details + Add more info…" at bounding box center [378, 155] width 248 height 296
click at [286, 88] on span "Variation 1" at bounding box center [277, 88] width 27 height 5
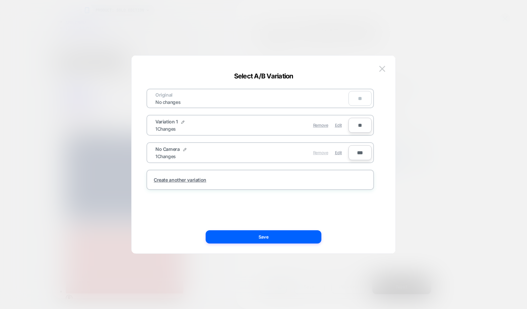
click at [321, 153] on span "Remove" at bounding box center [320, 152] width 15 height 5
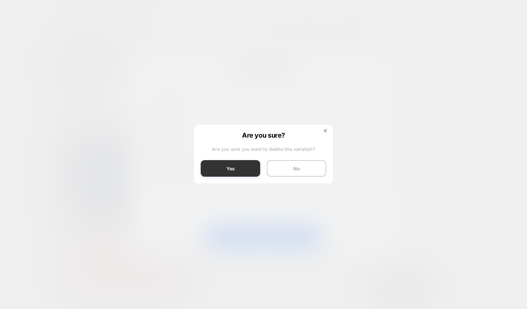
click at [243, 173] on button "Yes" at bounding box center [231, 168] width 60 height 17
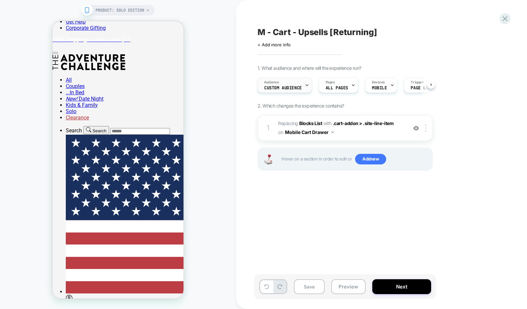
click at [289, 85] on div "Audience Custom Audience" at bounding box center [283, 85] width 51 height 15
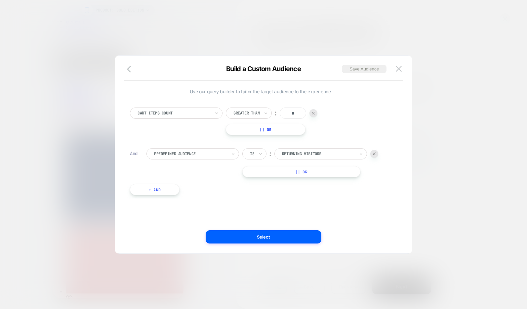
click at [407, 67] on div "Build a Custom Audience Save Audience" at bounding box center [263, 73] width 297 height 16
click at [401, 67] on img at bounding box center [399, 69] width 6 height 6
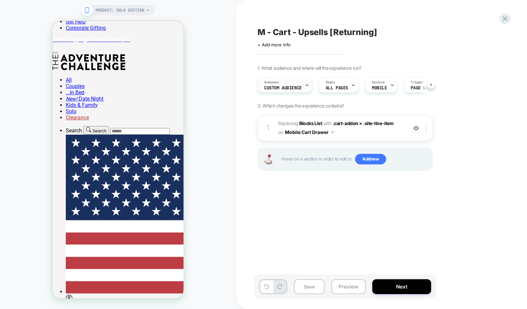
click at [307, 83] on icon at bounding box center [307, 85] width 4 height 4
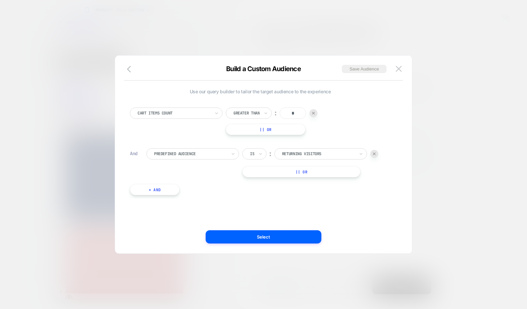
click at [441, 187] on div at bounding box center [263, 154] width 527 height 309
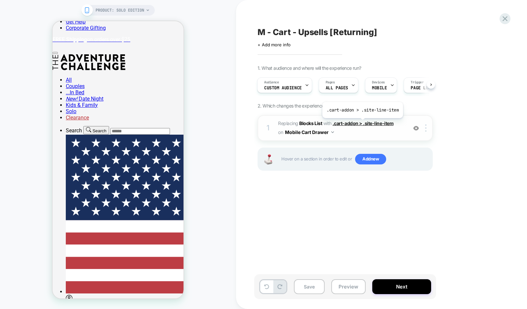
click at [362, 122] on span ".cart-addon > .site-line-item" at bounding box center [363, 123] width 61 height 6
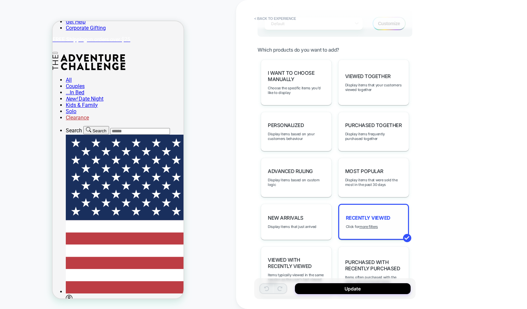
scroll to position [229, 0]
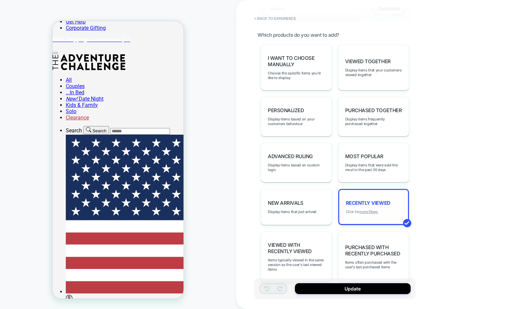
click at [371, 209] on u "more filters" at bounding box center [368, 211] width 19 height 5
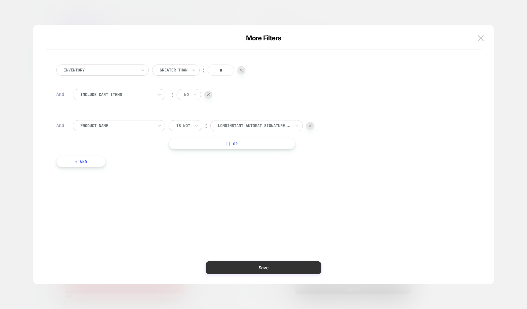
click at [262, 270] on button "Save" at bounding box center [264, 267] width 116 height 13
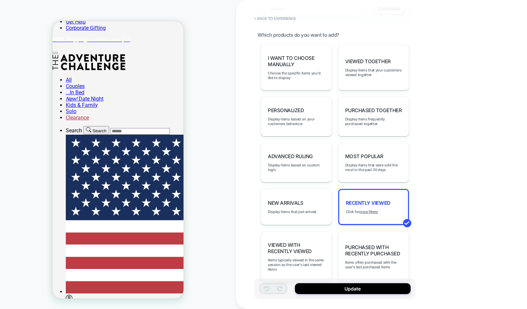
click at [345, 282] on div "Update" at bounding box center [334, 288] width 161 height 21
click at [344, 289] on button "Update" at bounding box center [353, 288] width 116 height 11
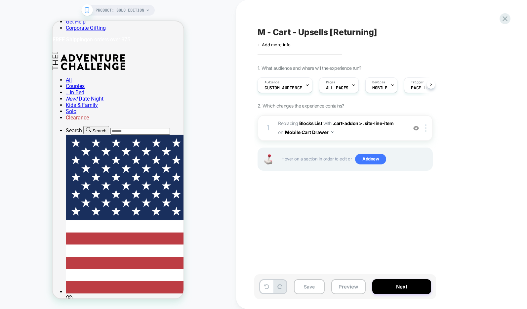
scroll to position [0, 0]
click at [305, 86] on icon at bounding box center [307, 85] width 4 height 4
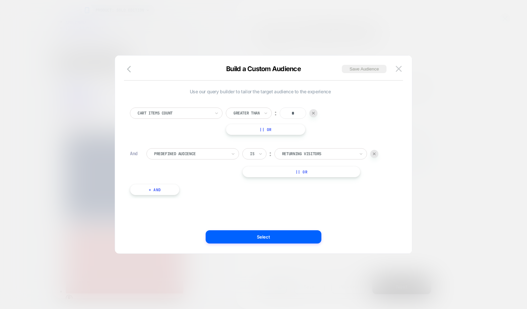
click at [212, 109] on div "Cart Items Count" at bounding box center [176, 112] width 93 height 11
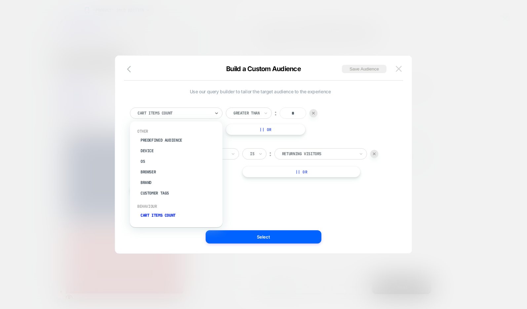
click at [398, 71] on img at bounding box center [399, 69] width 6 height 6
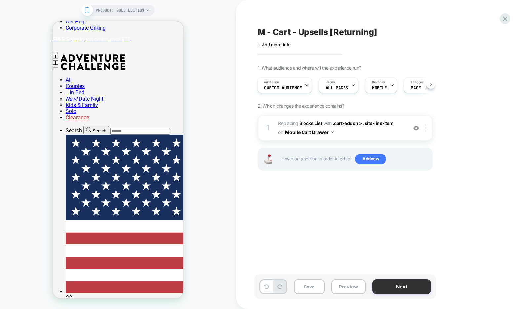
click at [404, 285] on button "Next" at bounding box center [401, 286] width 59 height 15
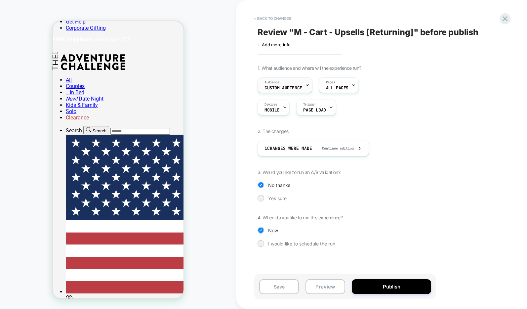
click at [303, 87] on div "Audience Custom Audience" at bounding box center [283, 85] width 51 height 15
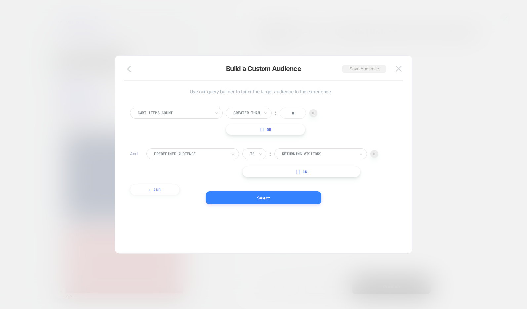
click at [463, 71] on div at bounding box center [263, 154] width 527 height 309
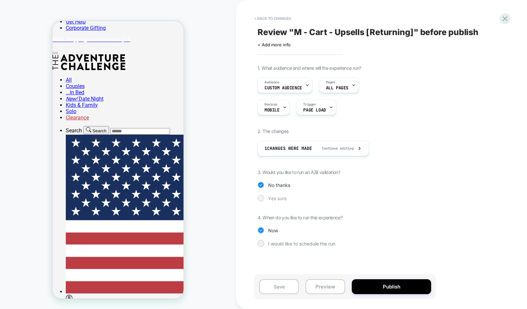
click at [261, 198] on div at bounding box center [260, 197] width 5 height 5
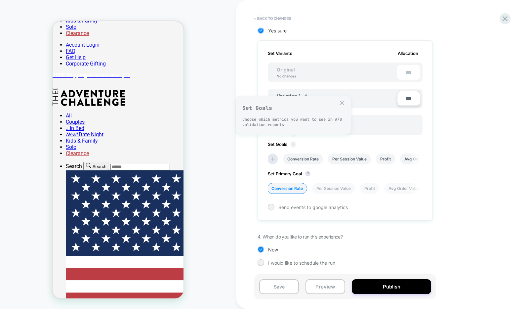
scroll to position [78, 0]
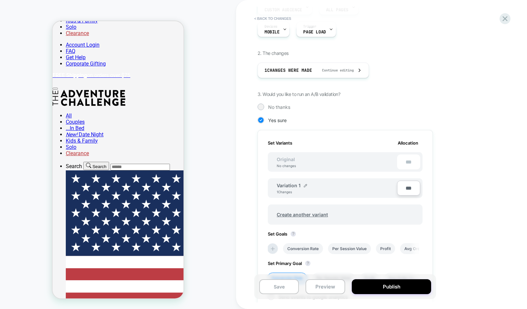
click at [283, 193] on div "1 Changes" at bounding box center [287, 192] width 20 height 4
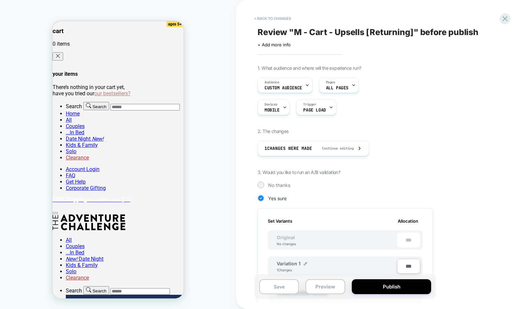
scroll to position [0, 0]
click at [327, 287] on button "Preview" at bounding box center [325, 286] width 40 height 15
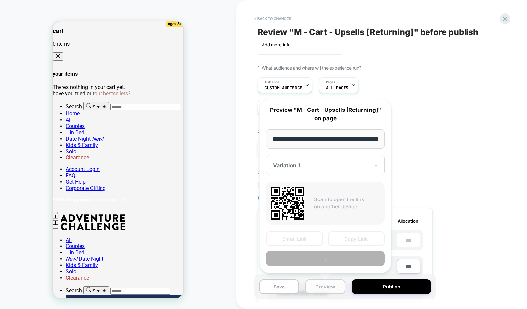
scroll to position [0, 115]
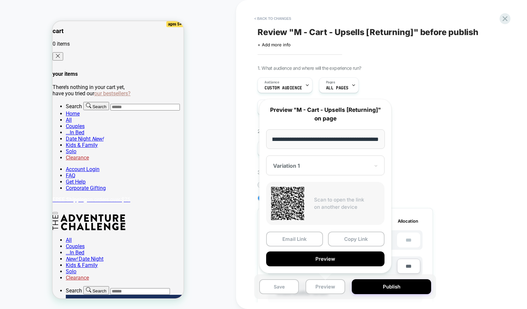
click at [317, 164] on div at bounding box center [321, 165] width 97 height 7
click at [306, 198] on div "CONTROL" at bounding box center [325, 200] width 112 height 12
click at [356, 241] on button "Copy Link" at bounding box center [356, 238] width 57 height 15
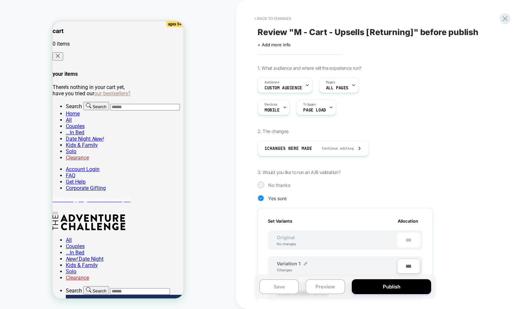
click at [447, 159] on div "1. What audience and where will the experience run? Audience Custom Audience Pa…" at bounding box center [378, 254] width 241 height 378
click at [267, 17] on button "< Back to changes" at bounding box center [273, 18] width 44 height 11
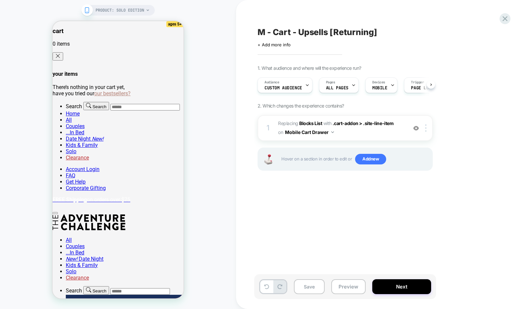
scroll to position [0, 0]
click at [302, 87] on div "Audience Custom Audience" at bounding box center [283, 85] width 51 height 15
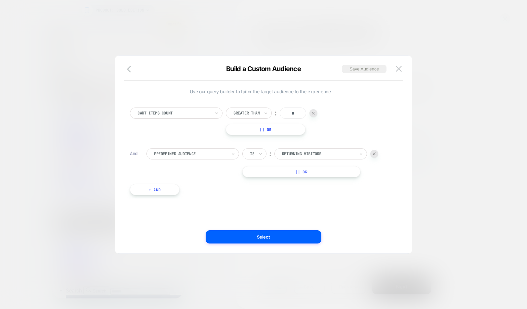
click at [472, 73] on div at bounding box center [263, 154] width 527 height 309
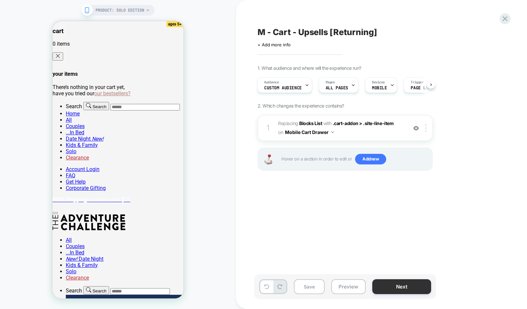
click at [411, 286] on button "Next" at bounding box center [401, 286] width 59 height 15
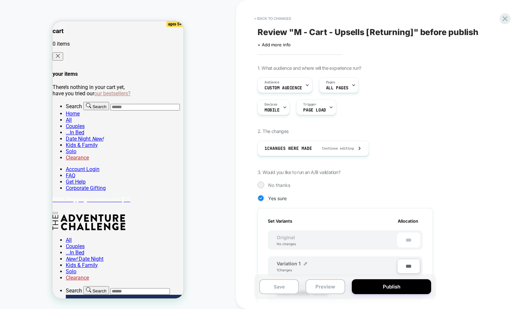
scroll to position [70, 0]
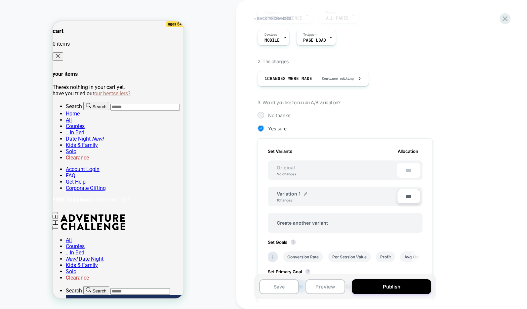
click at [288, 166] on span "Original" at bounding box center [285, 168] width 31 height 6
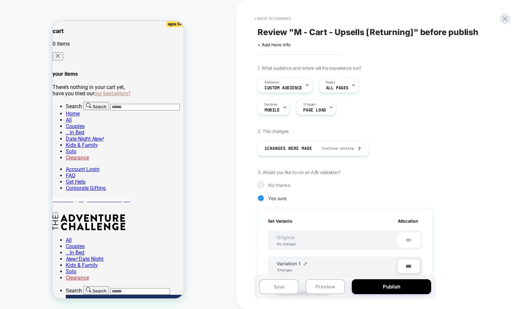
scroll to position [0, 0]
click at [308, 149] on span "1 Changes were made" at bounding box center [288, 148] width 48 height 6
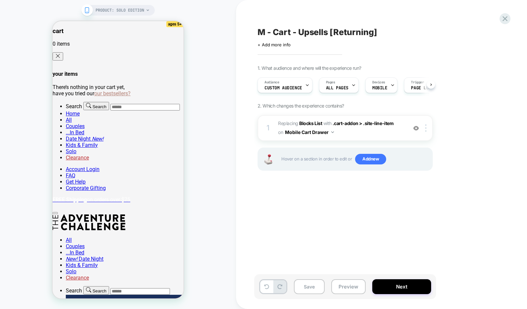
scroll to position [0, 0]
click at [386, 288] on button "Next" at bounding box center [401, 286] width 59 height 15
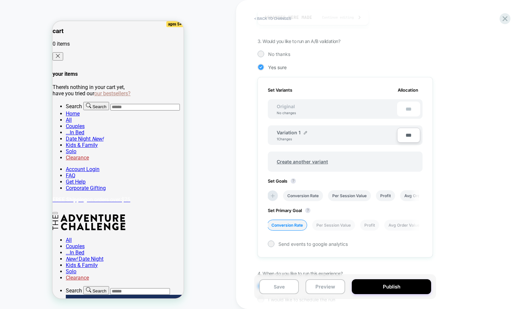
scroll to position [168, 0]
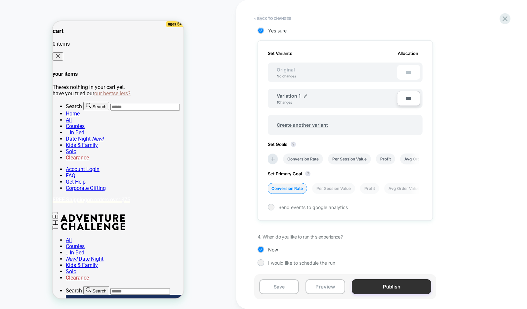
click at [383, 285] on button "Publish" at bounding box center [391, 286] width 79 height 15
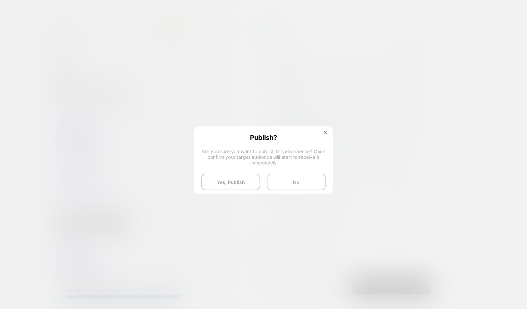
click at [304, 183] on button "No" at bounding box center [296, 182] width 59 height 17
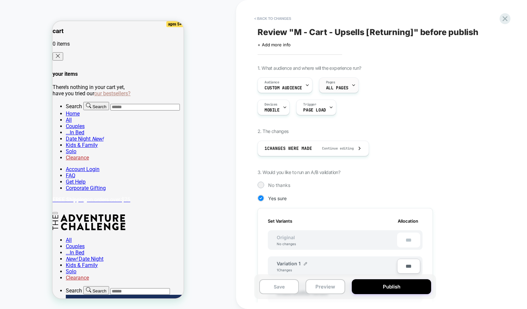
scroll to position [0, 0]
click at [300, 83] on div "Audience Custom Audience" at bounding box center [283, 85] width 51 height 15
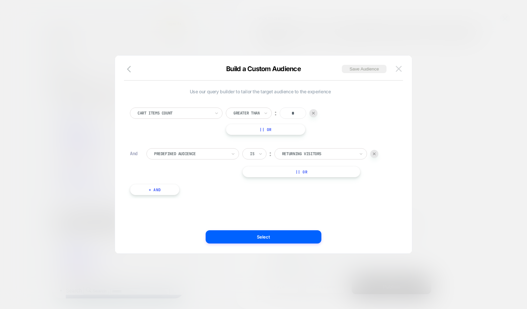
click at [402, 66] on button at bounding box center [399, 69] width 10 height 10
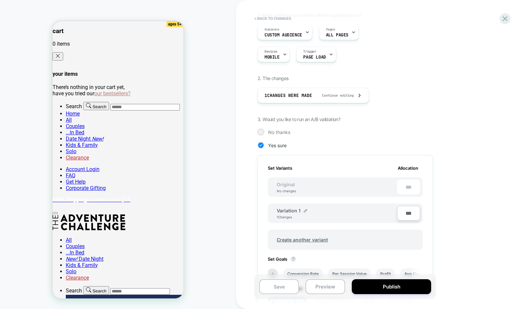
scroll to position [62, 0]
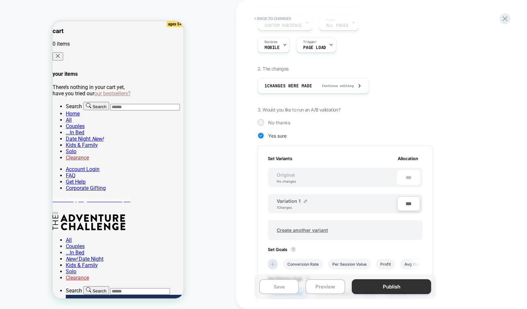
click at [383, 292] on button "Publish" at bounding box center [391, 286] width 79 height 15
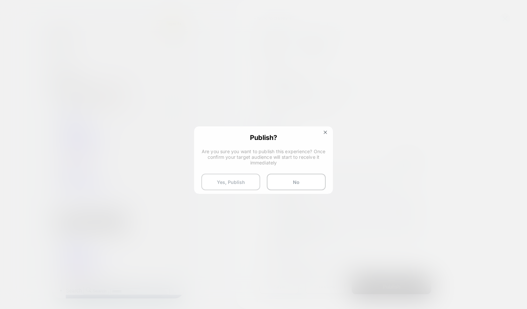
click at [231, 187] on button "Yes, Publish" at bounding box center [230, 182] width 59 height 17
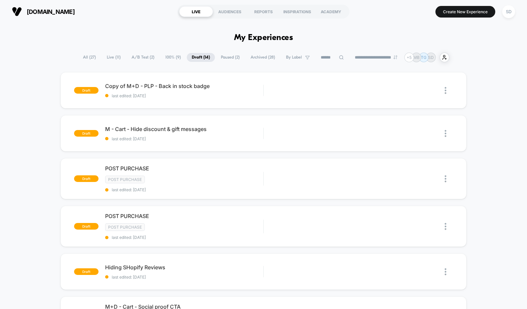
click at [140, 57] on span "A/B Test ( 2 )" at bounding box center [143, 57] width 33 height 9
